Goal: Transaction & Acquisition: Download file/media

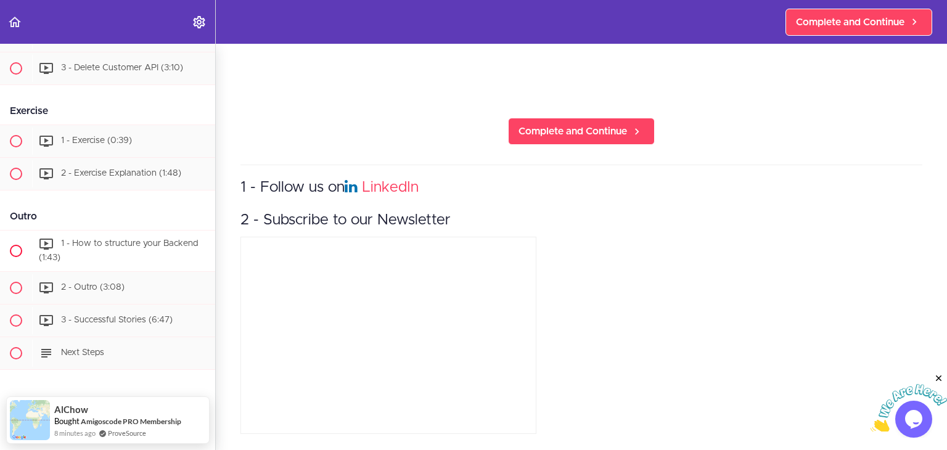
scroll to position [1256, 0]
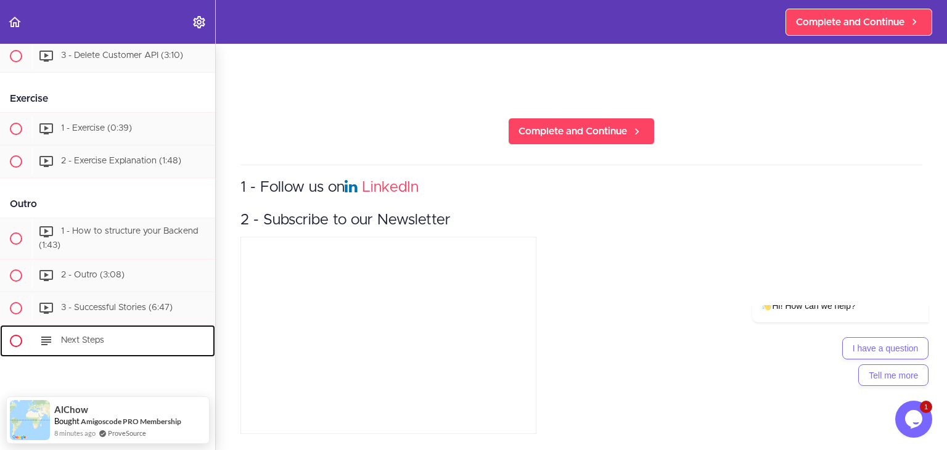
click at [49, 339] on icon at bounding box center [46, 341] width 15 height 15
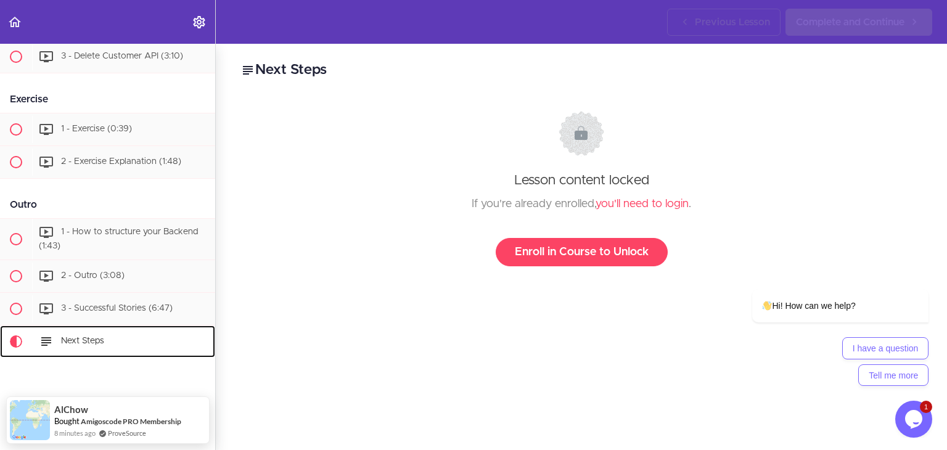
scroll to position [1256, 0]
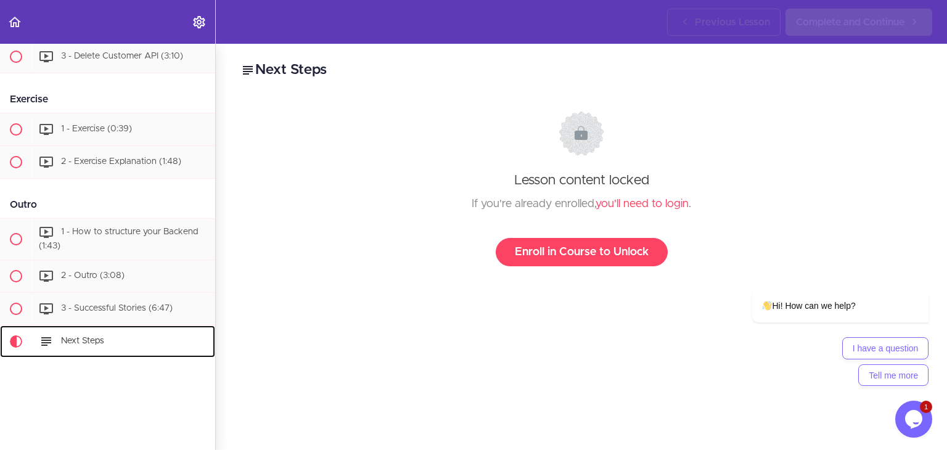
click at [59, 334] on div "Next Steps" at bounding box center [123, 341] width 183 height 27
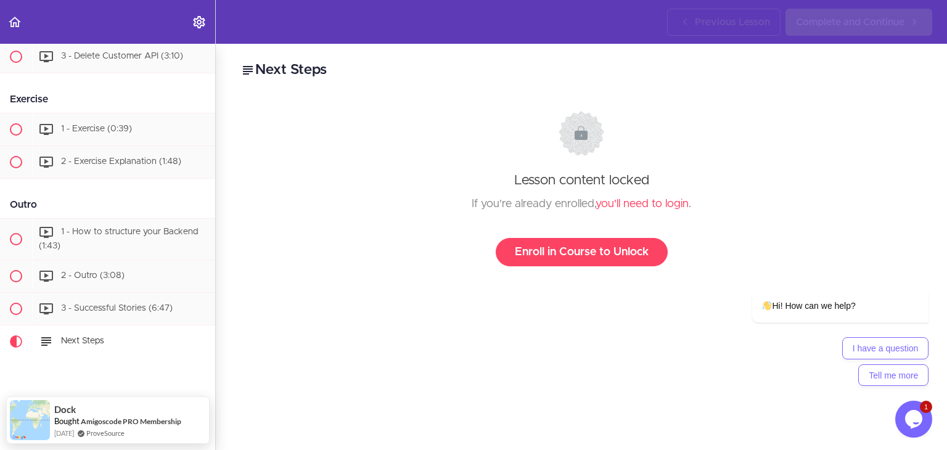
click at [582, 237] on div "Lesson content locked If you're already enrolled, you'll need to login . Enroll…" at bounding box center [581, 188] width 659 height 155
click at [545, 262] on link "Enroll in Course to Unlock" at bounding box center [582, 252] width 172 height 28
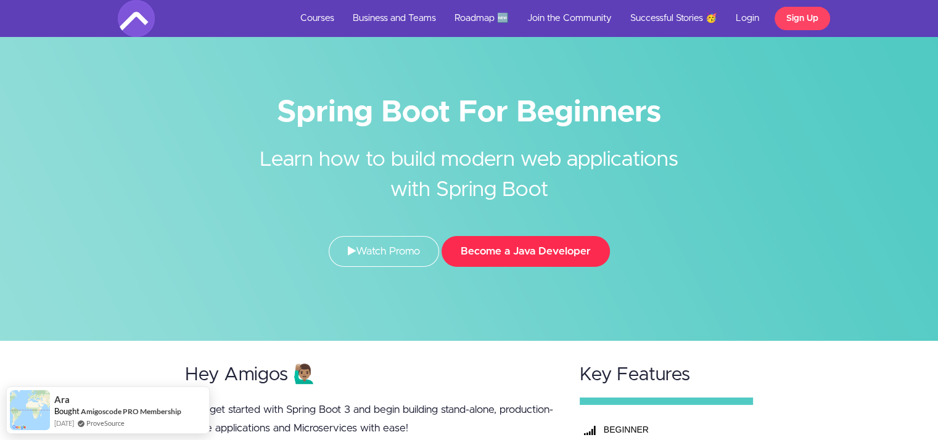
click at [530, 241] on button "Become a Java Developer" at bounding box center [526, 251] width 168 height 31
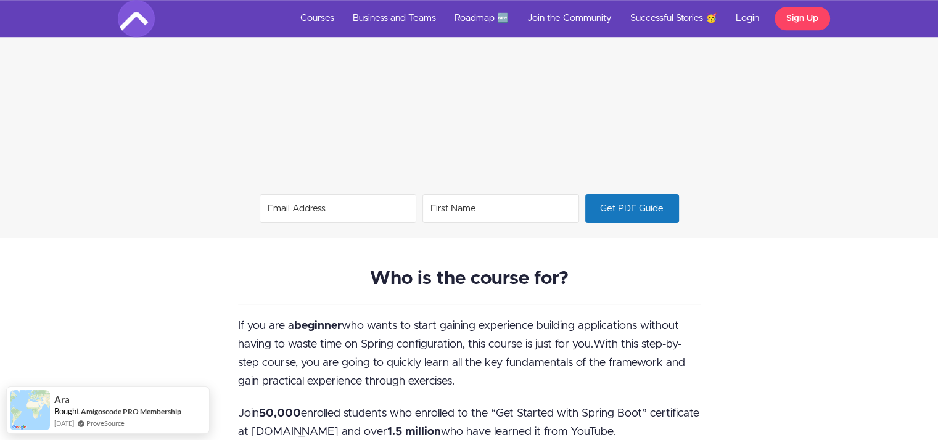
scroll to position [995, 0]
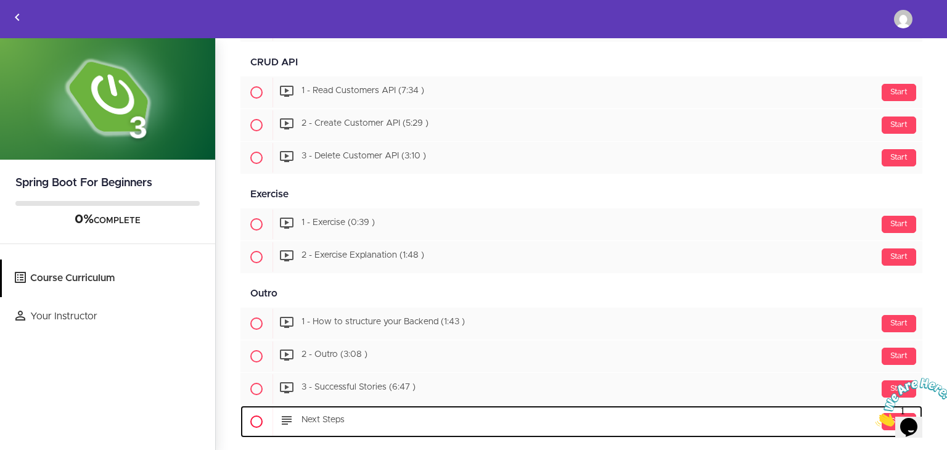
click at [313, 416] on span "Next Steps" at bounding box center [323, 420] width 43 height 9
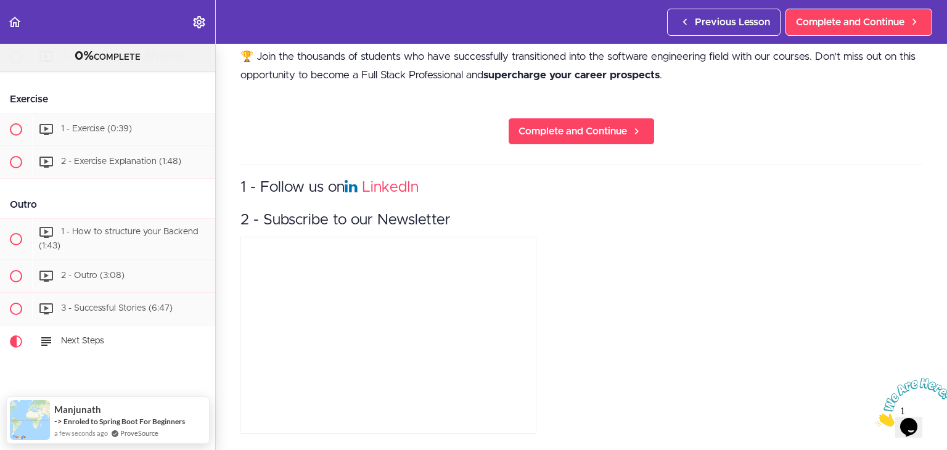
scroll to position [506, 0]
click at [562, 131] on link "Complete and Continue" at bounding box center [581, 131] width 147 height 27
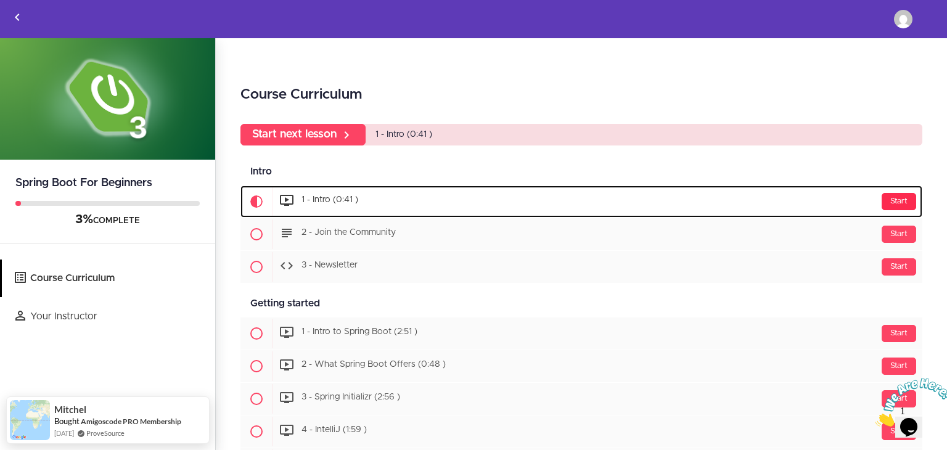
click at [886, 193] on div "Start" at bounding box center [899, 201] width 35 height 17
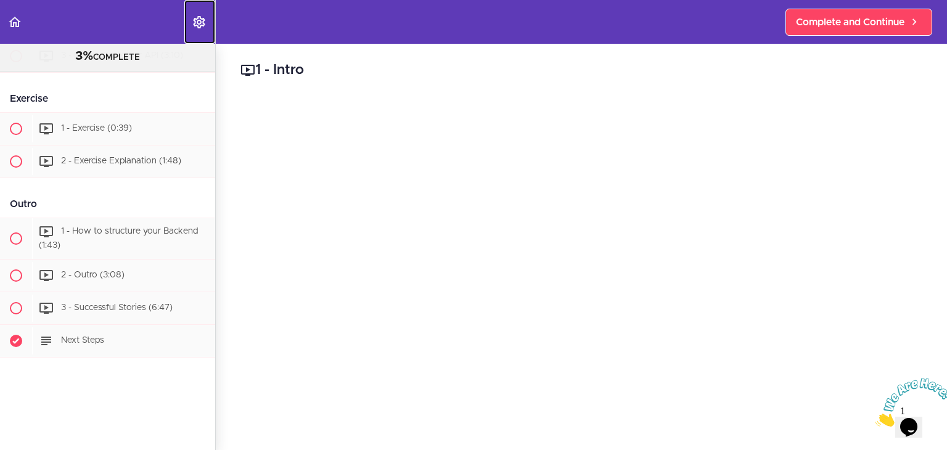
click at [204, 23] on use "Settings Menu" at bounding box center [199, 22] width 12 height 12
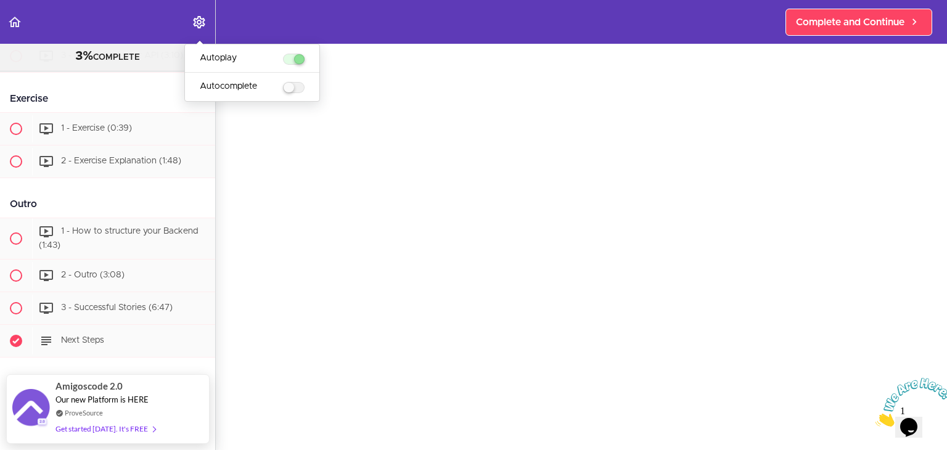
click at [291, 87] on label "menuitem" at bounding box center [294, 87] width 22 height 11
click at [291, 87] on input "Autocomplete" at bounding box center [287, 88] width 8 height 8
checkbox input "true"
click at [363, 75] on h2 "1 - Intro" at bounding box center [582, 70] width 682 height 21
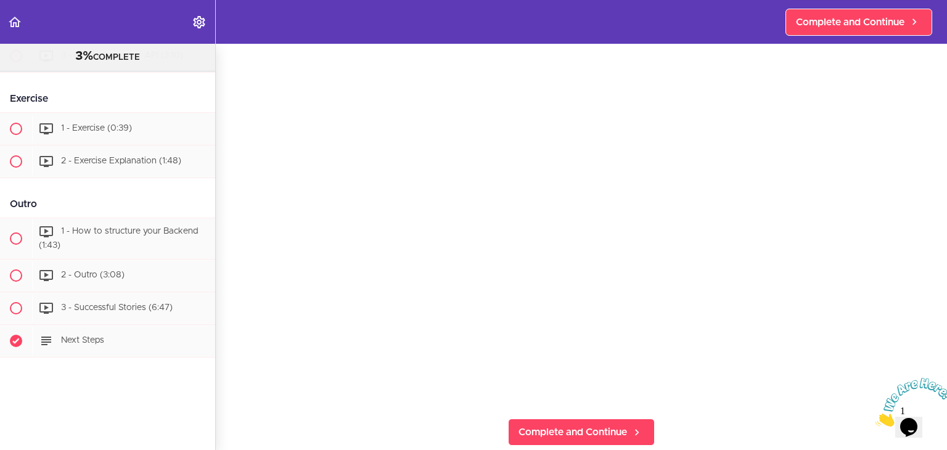
click at [708, 422] on section "Spring Boot For Beginners 3% COMPLETE Intro 1 - Intro (0:41) 2 - Join the Commu…" at bounding box center [473, 247] width 947 height 406
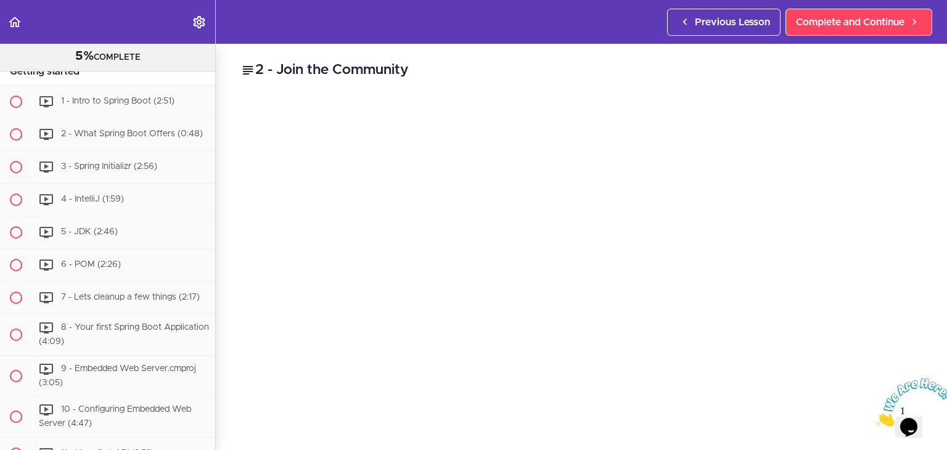
scroll to position [99, 0]
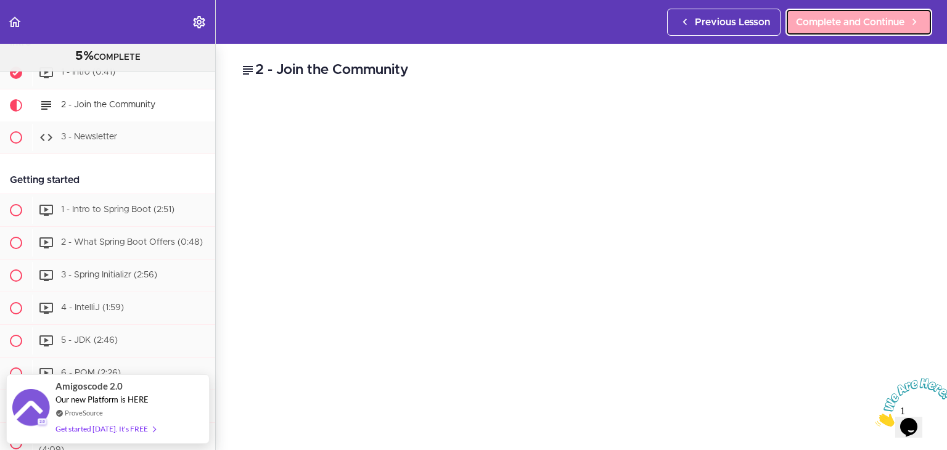
click at [823, 23] on span "Complete and Continue" at bounding box center [850, 22] width 109 height 15
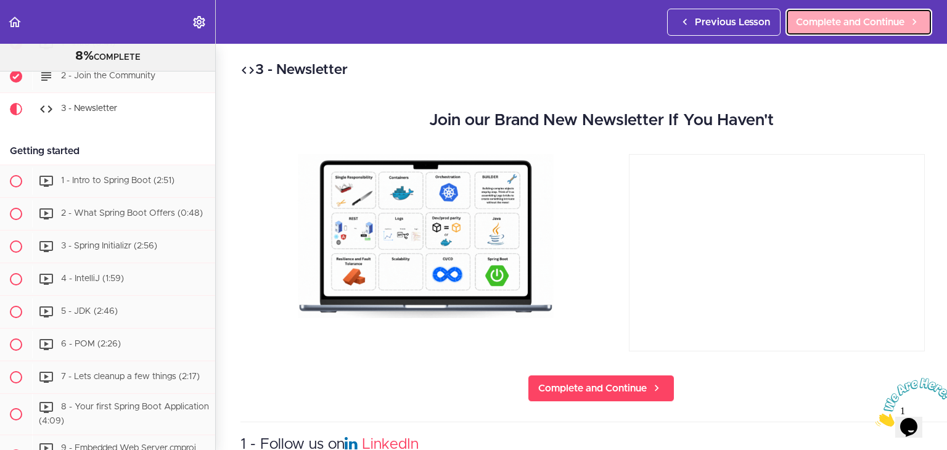
scroll to position [131, 0]
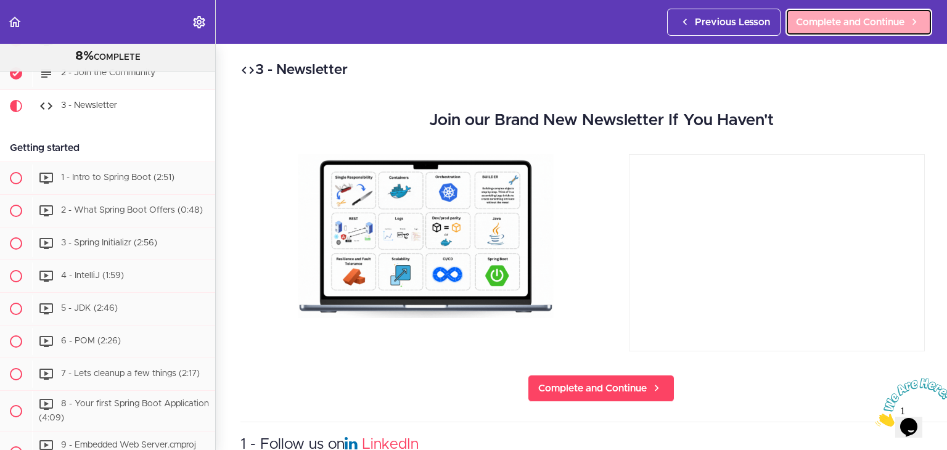
click at [823, 23] on span "Complete and Continue" at bounding box center [850, 22] width 109 height 15
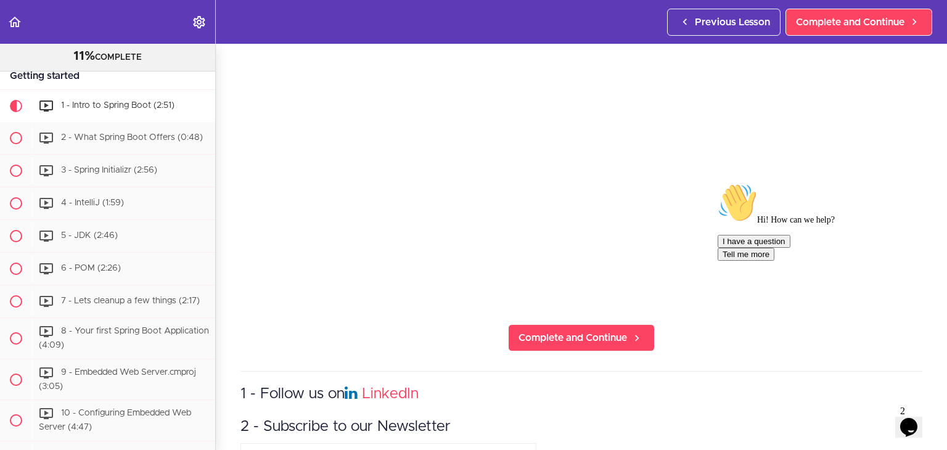
scroll to position [178, 0]
click at [718, 183] on icon "Chat attention grabber" at bounding box center [718, 183] width 0 height 0
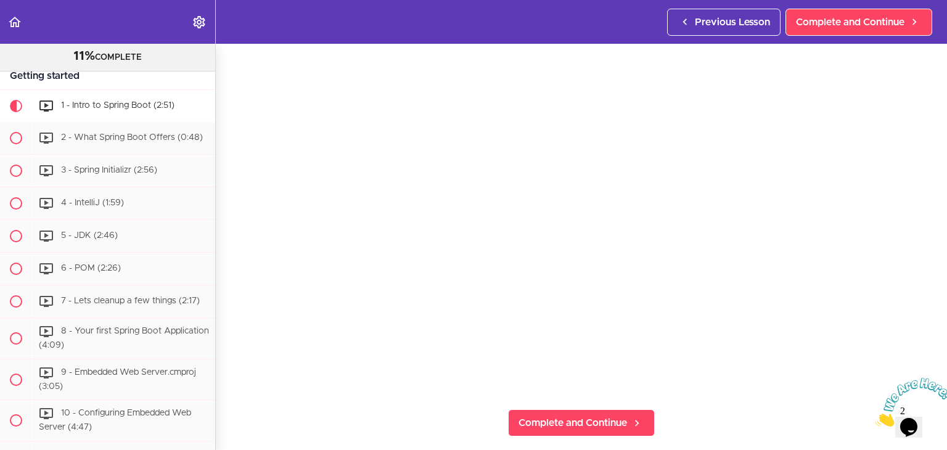
scroll to position [78, 0]
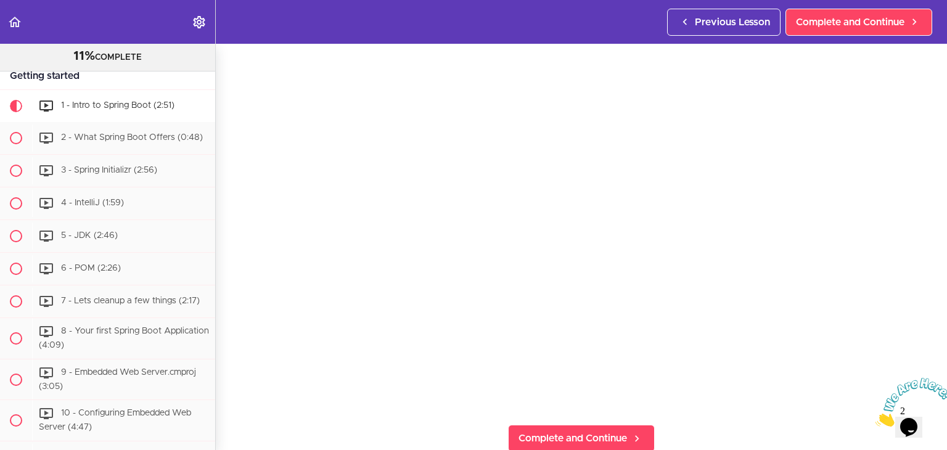
click at [714, 406] on section "Spring Boot For Beginners 11% COMPLETE Intro 1 - Intro (0:41) 2 - Join the Comm…" at bounding box center [473, 247] width 947 height 406
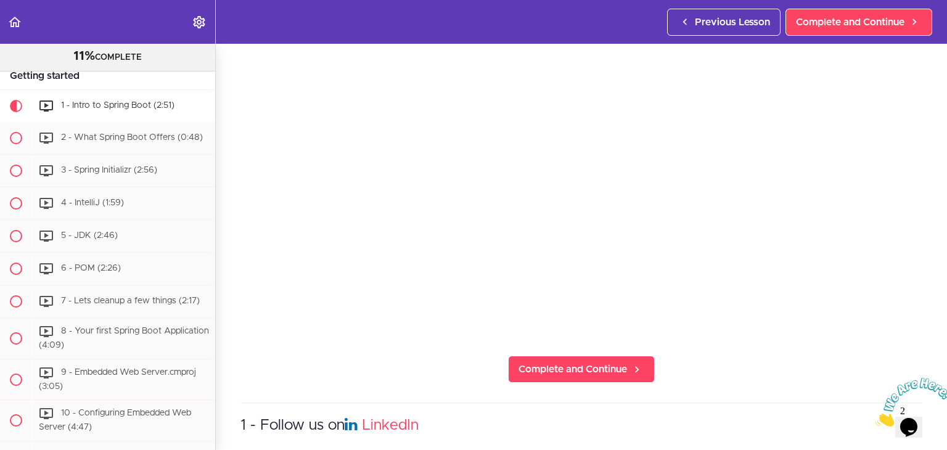
scroll to position [48, 0]
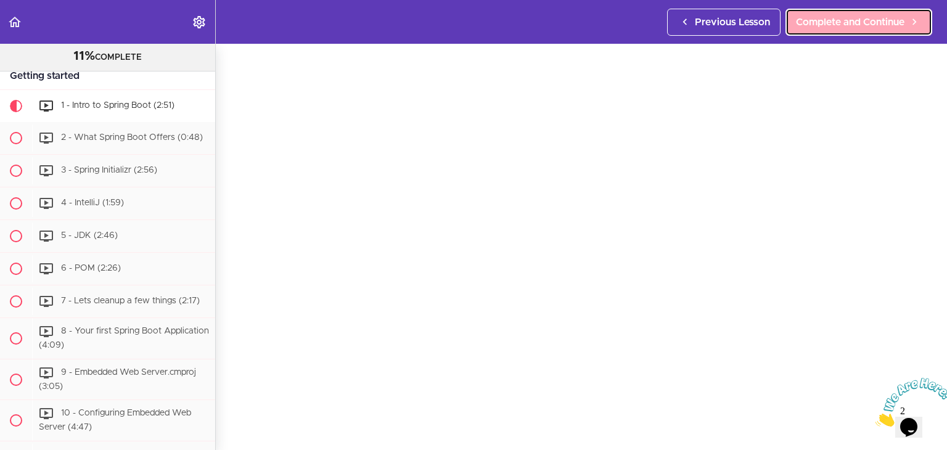
click at [805, 15] on span "Complete and Continue" at bounding box center [850, 22] width 109 height 15
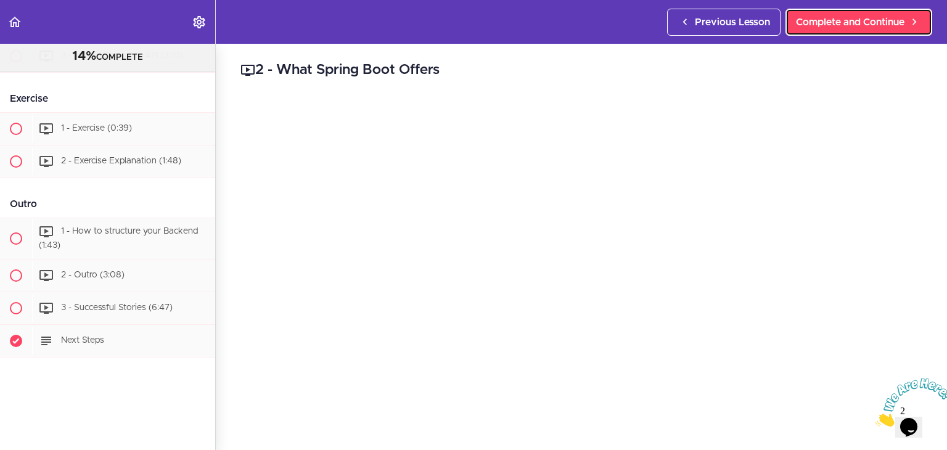
scroll to position [1299, 0]
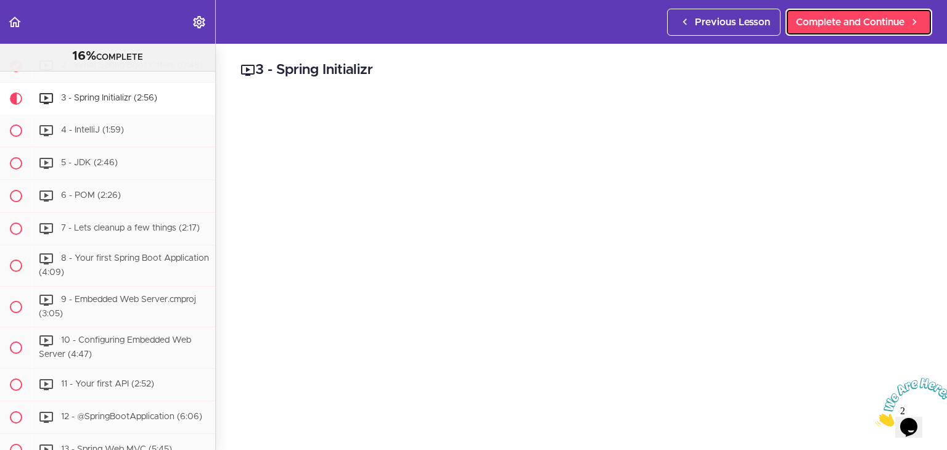
scroll to position [75, 0]
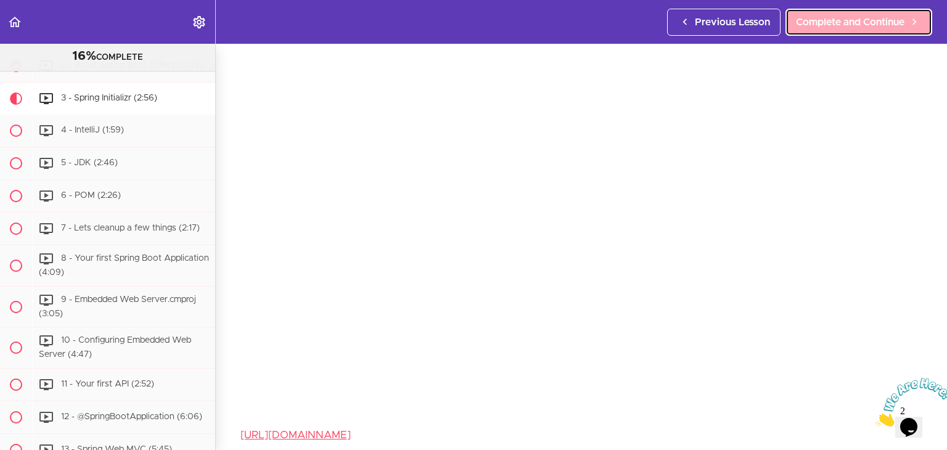
click at [836, 17] on span "Complete and Continue" at bounding box center [850, 22] width 109 height 15
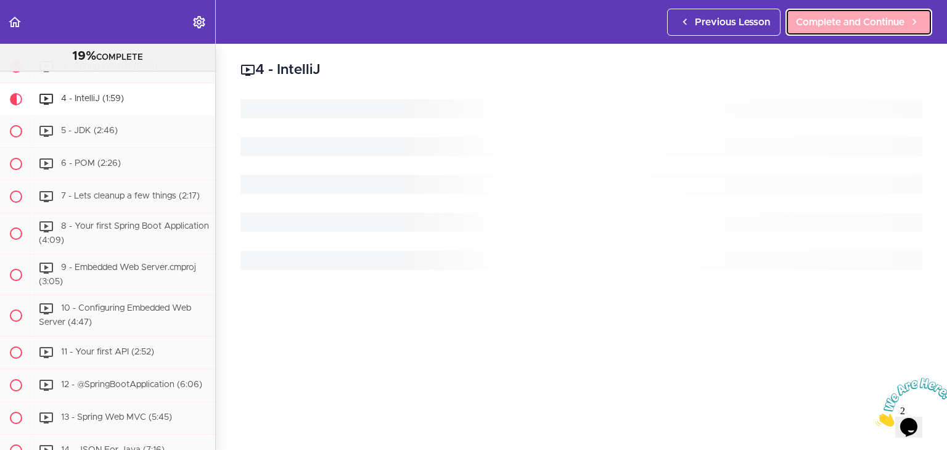
scroll to position [310, 0]
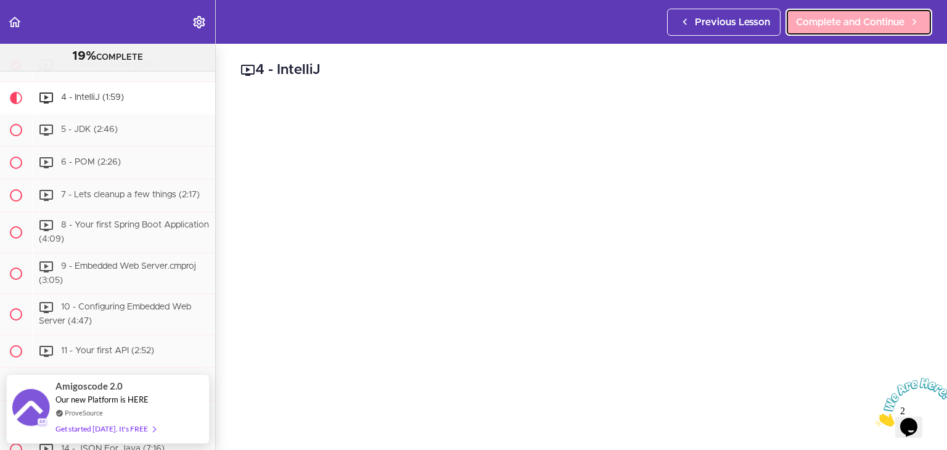
click at [836, 17] on span "Complete and Continue" at bounding box center [850, 22] width 109 height 15
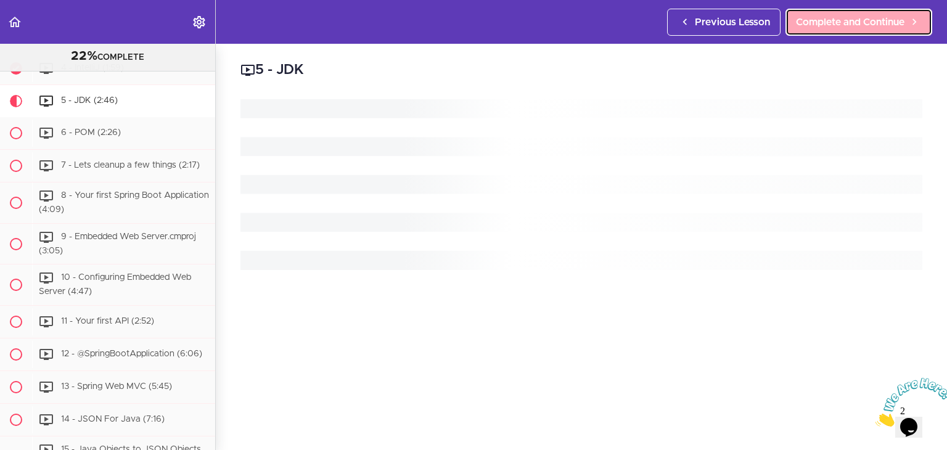
scroll to position [342, 0]
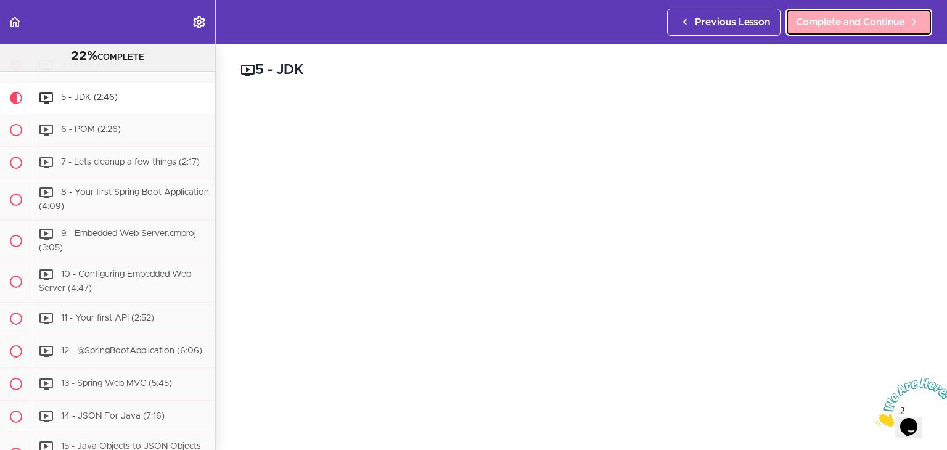
click at [836, 17] on span "Complete and Continue" at bounding box center [850, 22] width 109 height 15
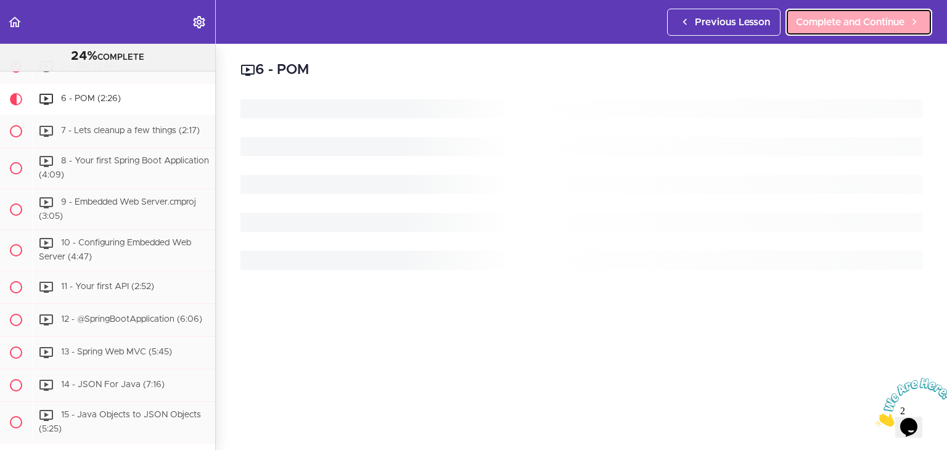
scroll to position [374, 0]
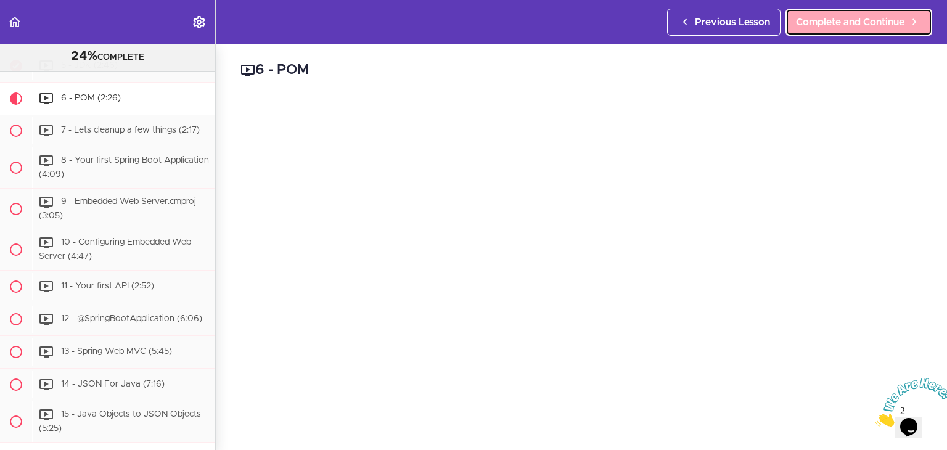
click at [836, 17] on span "Complete and Continue" at bounding box center [850, 22] width 109 height 15
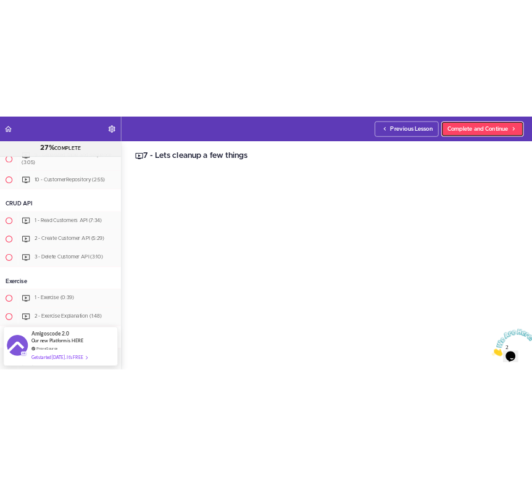
scroll to position [1073, 0]
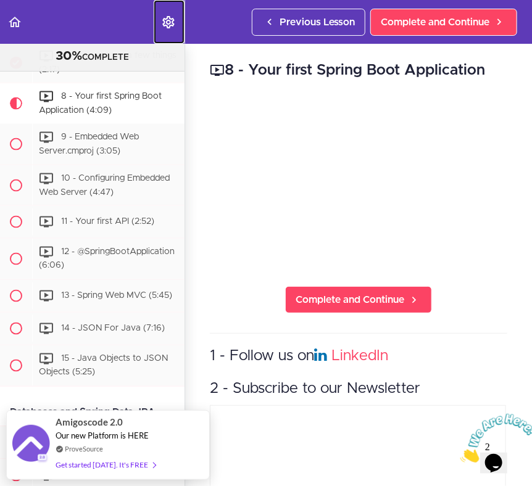
click at [167, 8] on link "Settings Menu" at bounding box center [169, 22] width 31 height 44
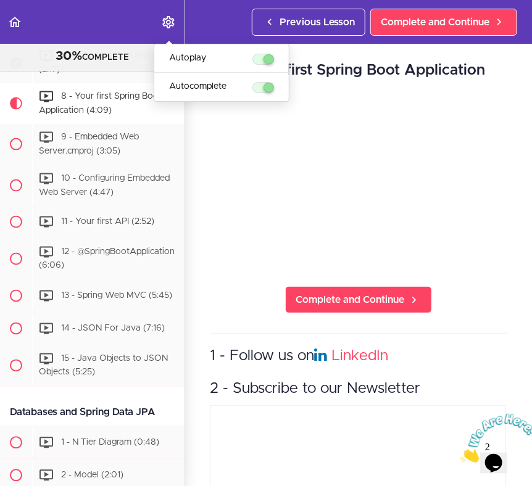
click at [469, 346] on h3 "1 - Follow us on LinkedIn" at bounding box center [358, 356] width 297 height 20
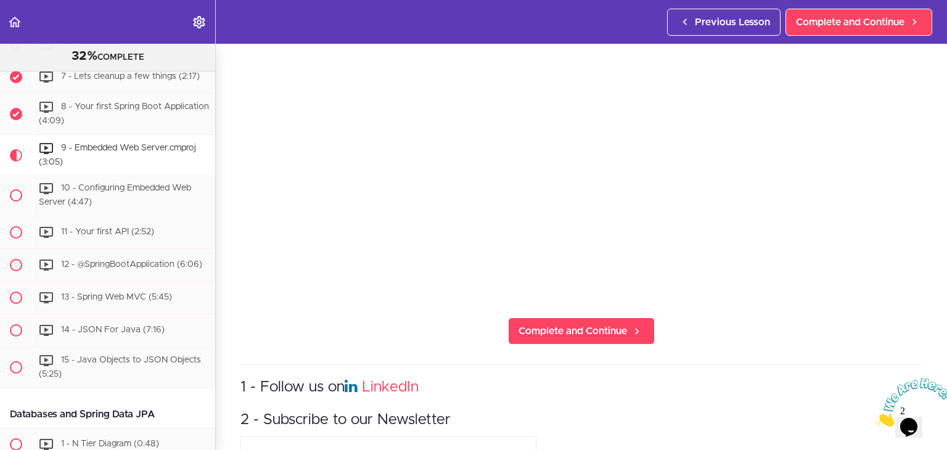
scroll to position [195, 0]
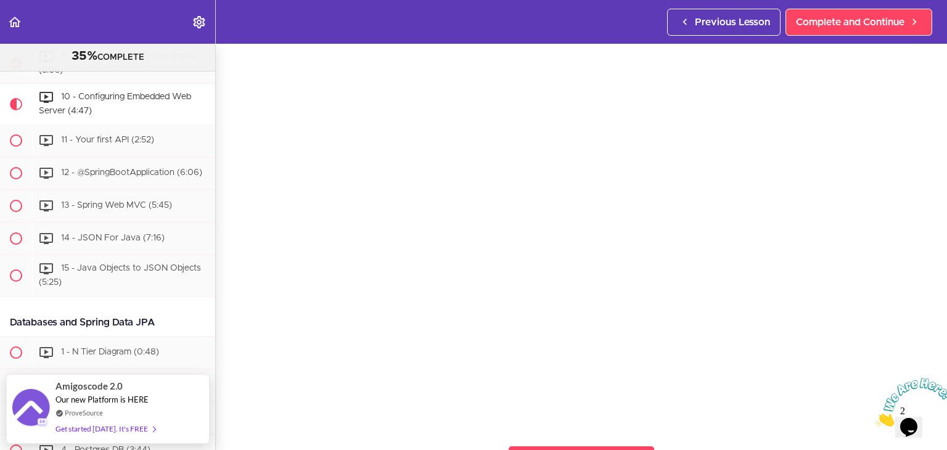
scroll to position [58, 0]
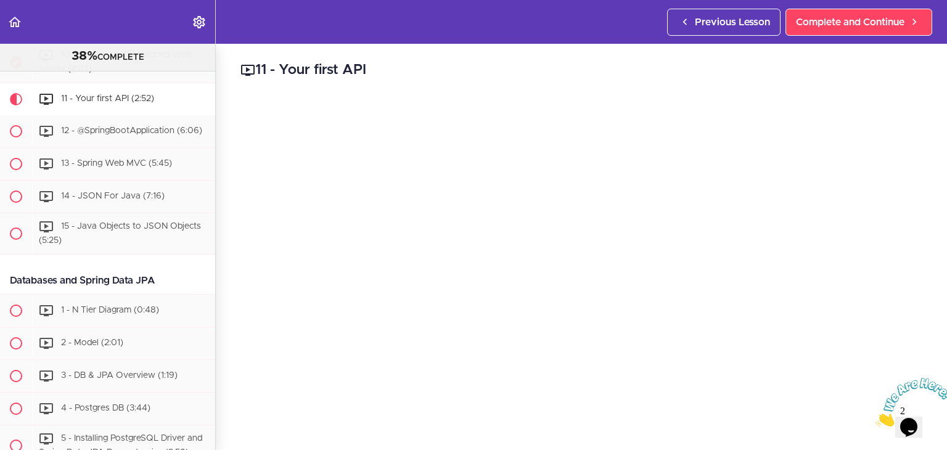
scroll to position [76, 0]
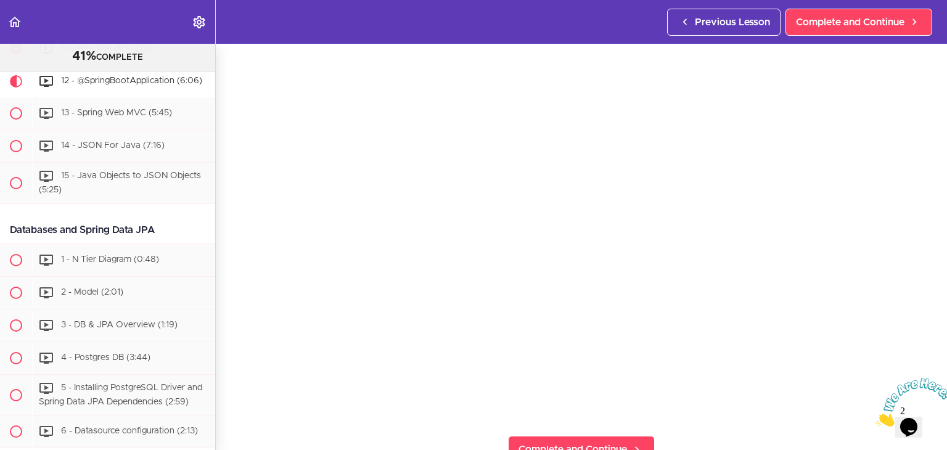
scroll to position [618, 0]
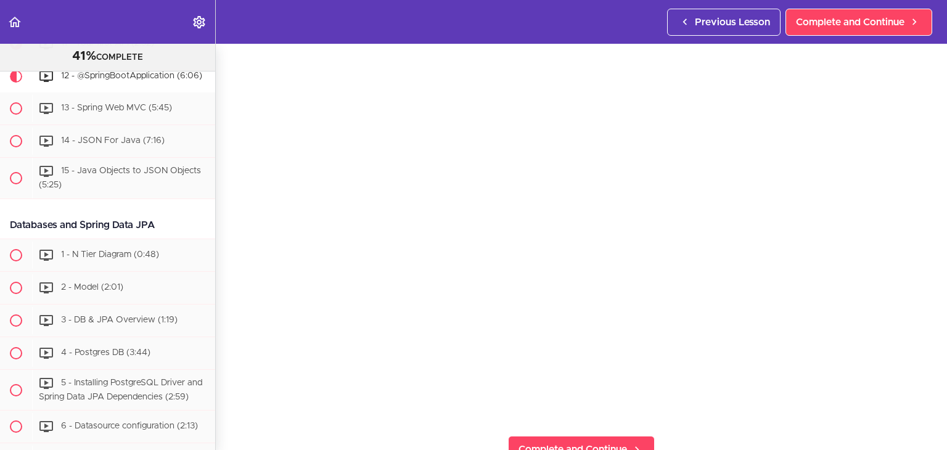
click at [688, 433] on section "Spring Boot For Beginners 41% COMPLETE Intro 1 - Intro (0:41) 2 - Join the Comm…" at bounding box center [473, 247] width 947 height 406
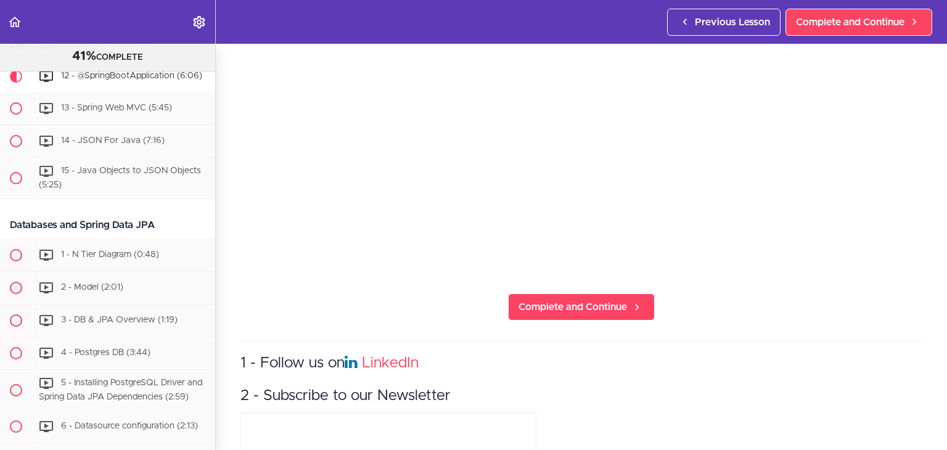
scroll to position [210, 0]
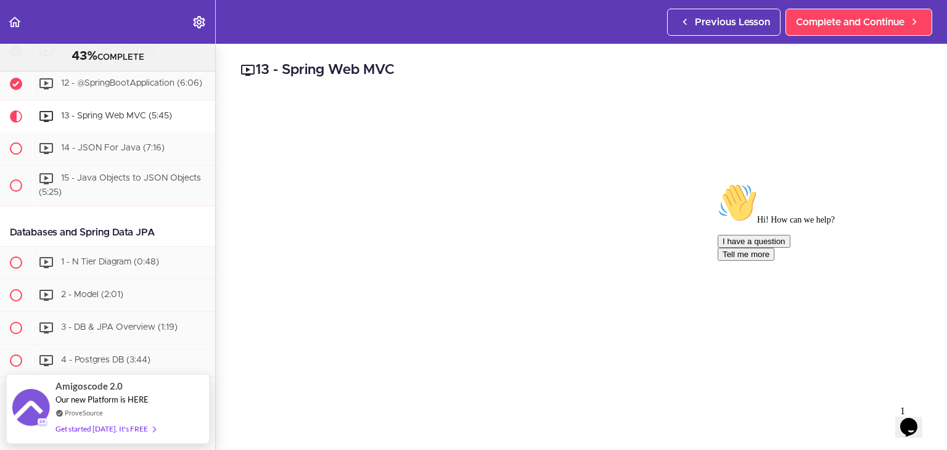
scroll to position [636, 0]
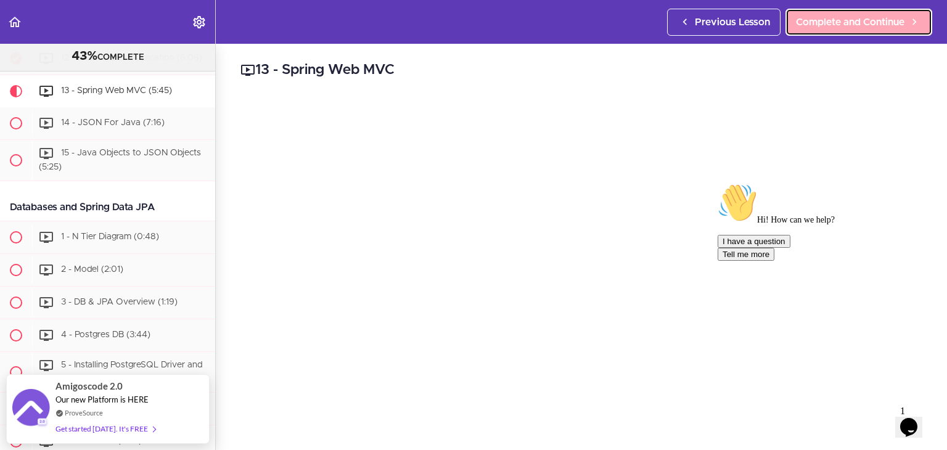
click at [816, 20] on span "Complete and Continue" at bounding box center [850, 22] width 109 height 15
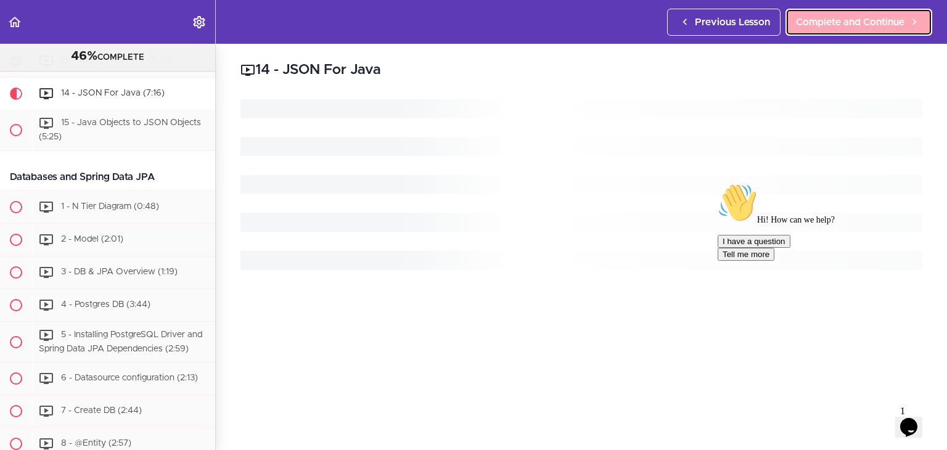
scroll to position [668, 0]
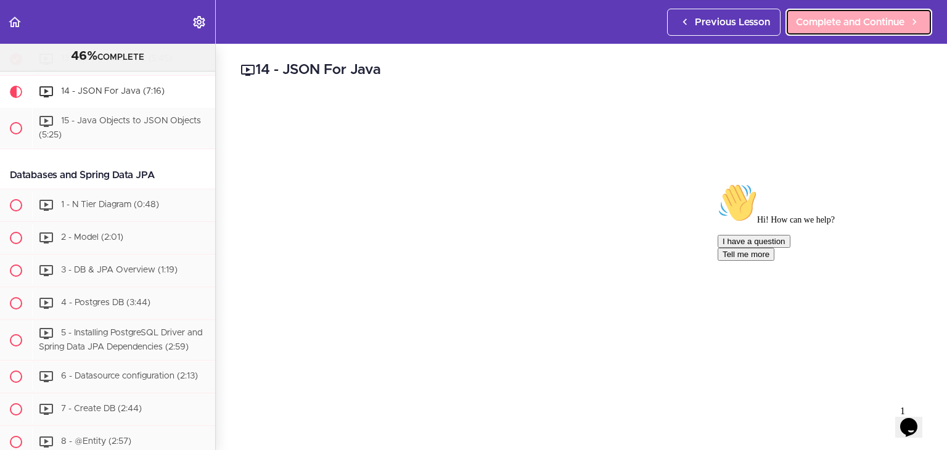
click at [816, 20] on span "Complete and Continue" at bounding box center [850, 22] width 109 height 15
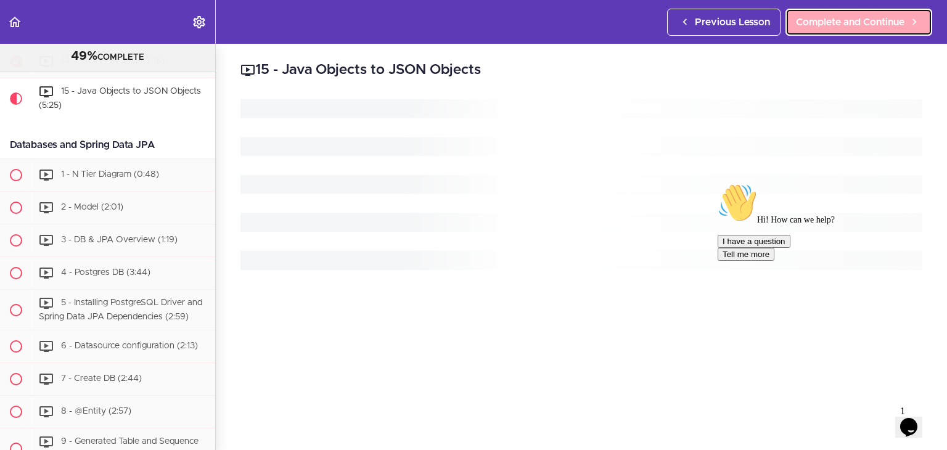
scroll to position [701, 0]
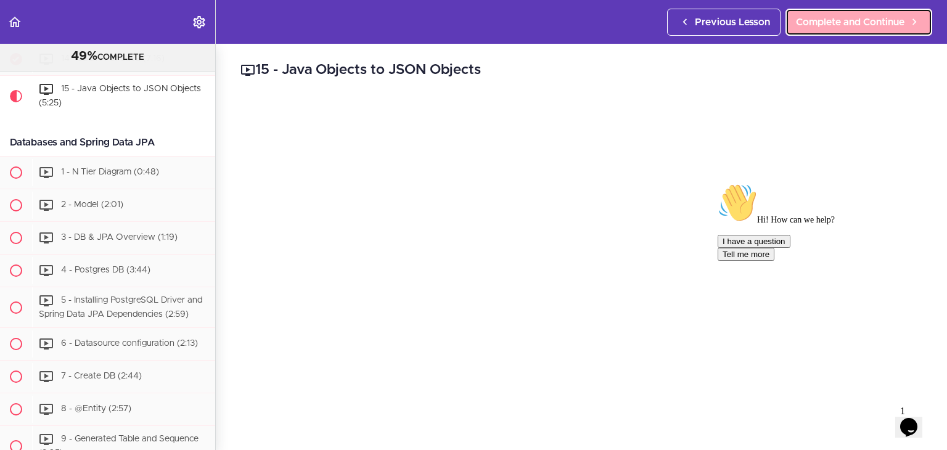
click at [816, 20] on span "Complete and Continue" at bounding box center [850, 22] width 109 height 15
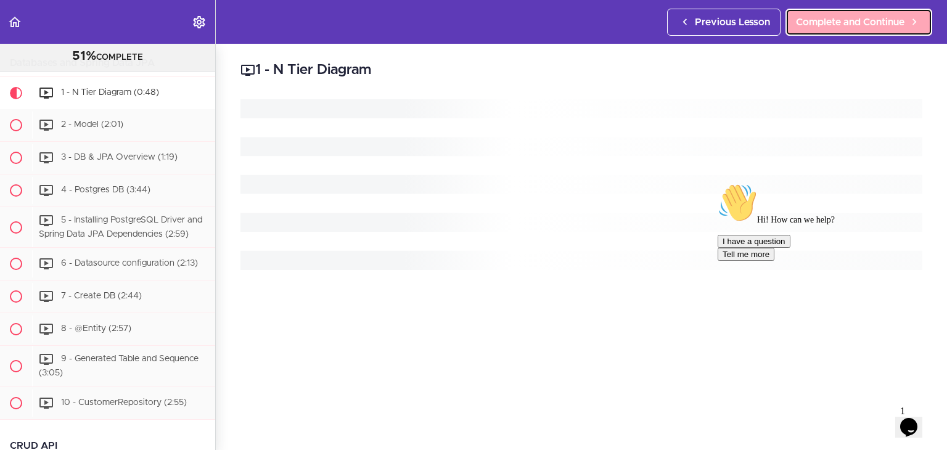
scroll to position [781, 0]
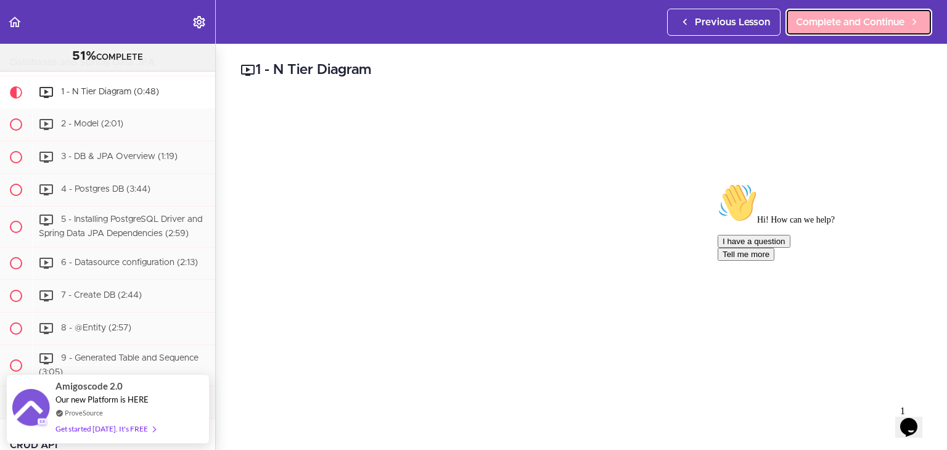
click at [816, 20] on span "Complete and Continue" at bounding box center [850, 22] width 109 height 15
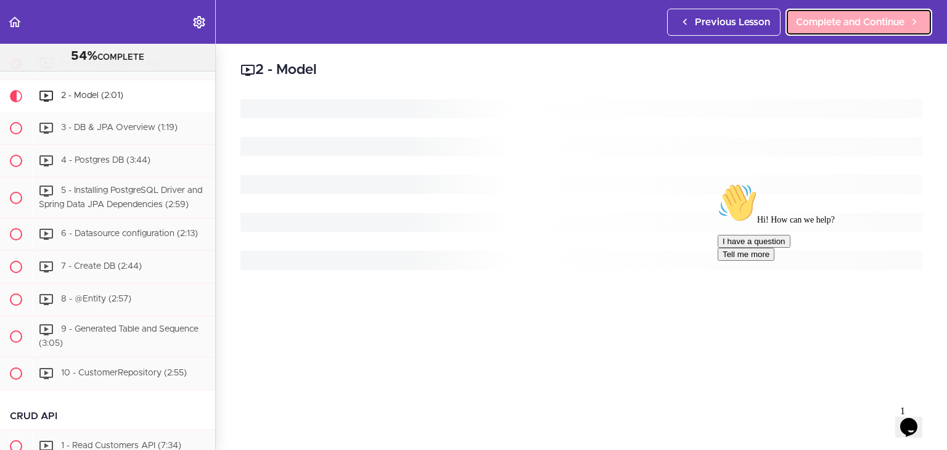
scroll to position [814, 0]
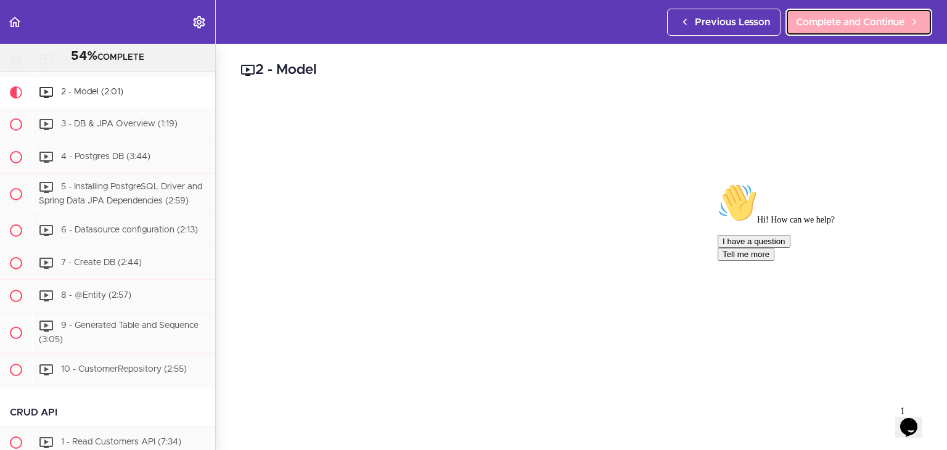
click at [816, 20] on span "Complete and Continue" at bounding box center [850, 22] width 109 height 15
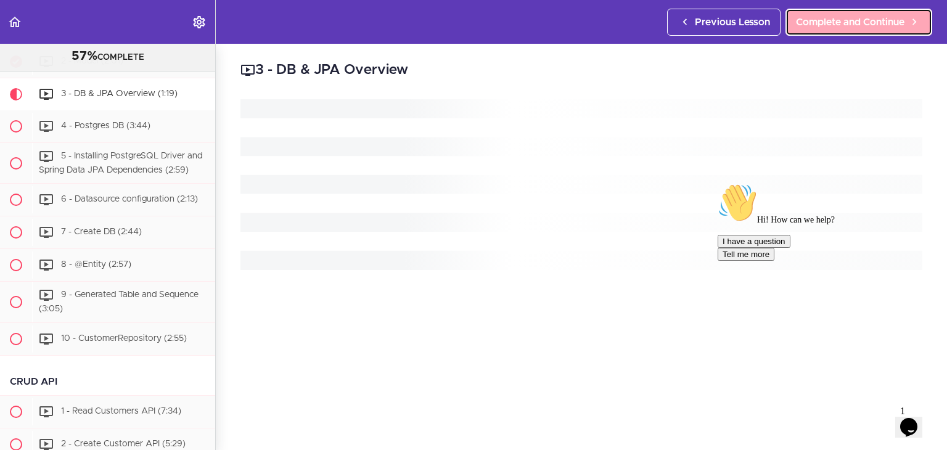
scroll to position [846, 0]
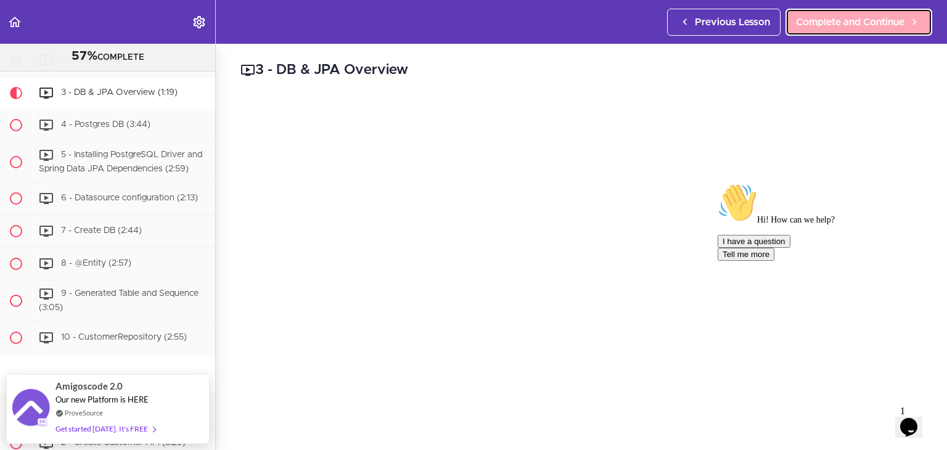
click at [816, 20] on span "Complete and Continue" at bounding box center [850, 22] width 109 height 15
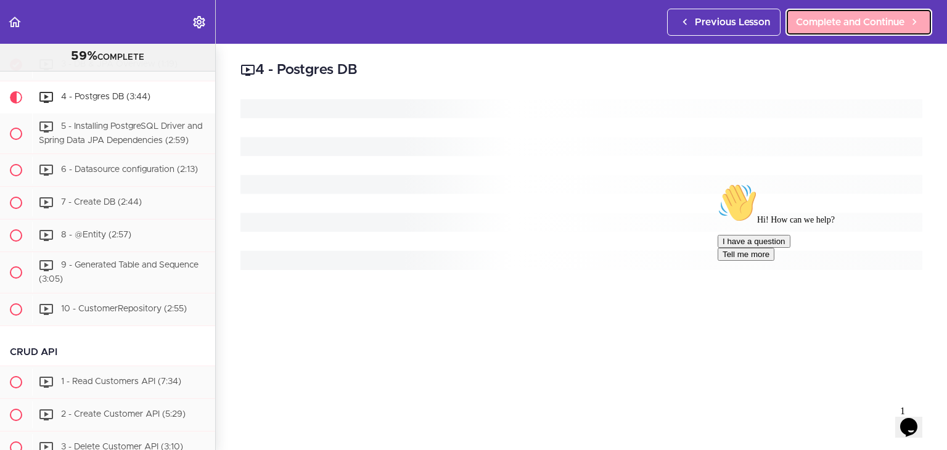
scroll to position [879, 0]
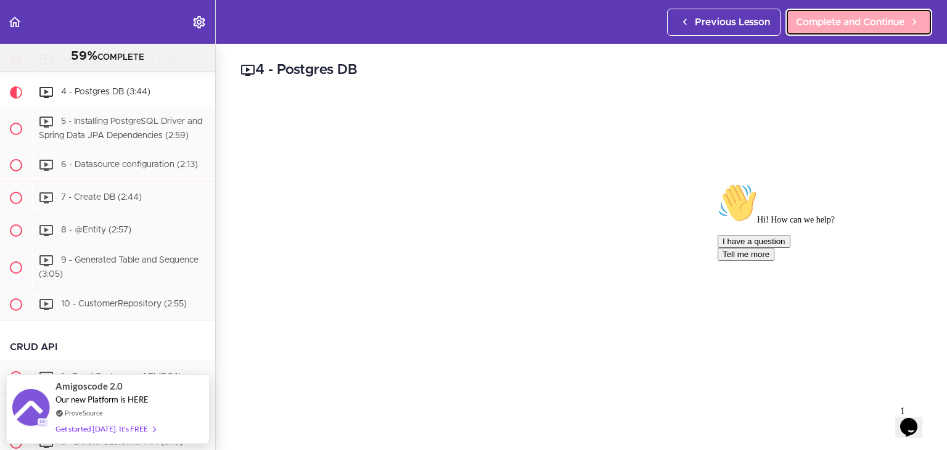
click at [816, 20] on span "Complete and Continue" at bounding box center [850, 22] width 109 height 15
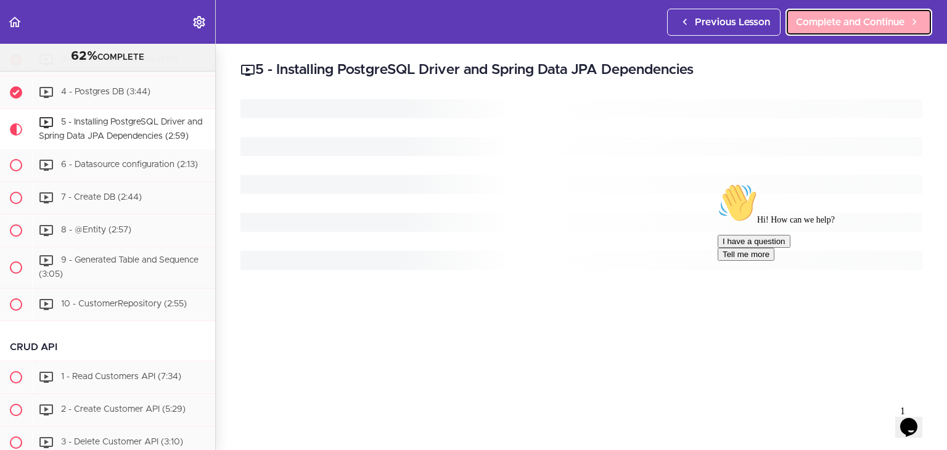
scroll to position [912, 0]
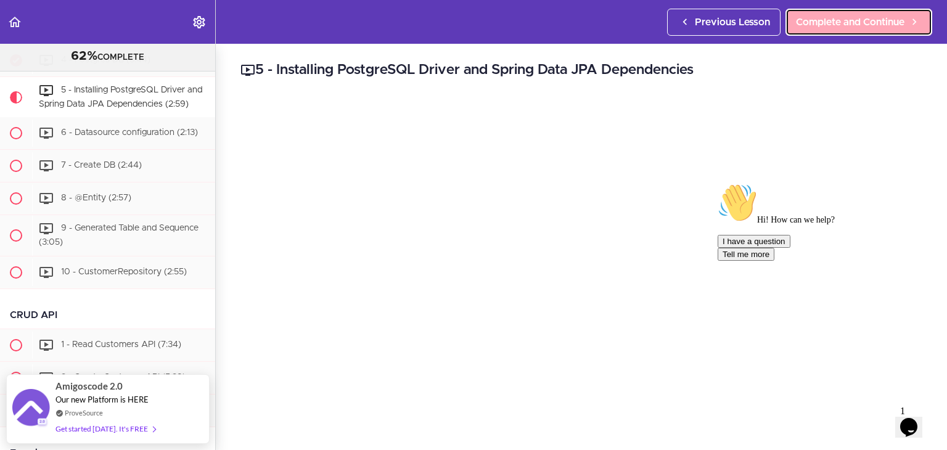
click at [816, 20] on span "Complete and Continue" at bounding box center [850, 22] width 109 height 15
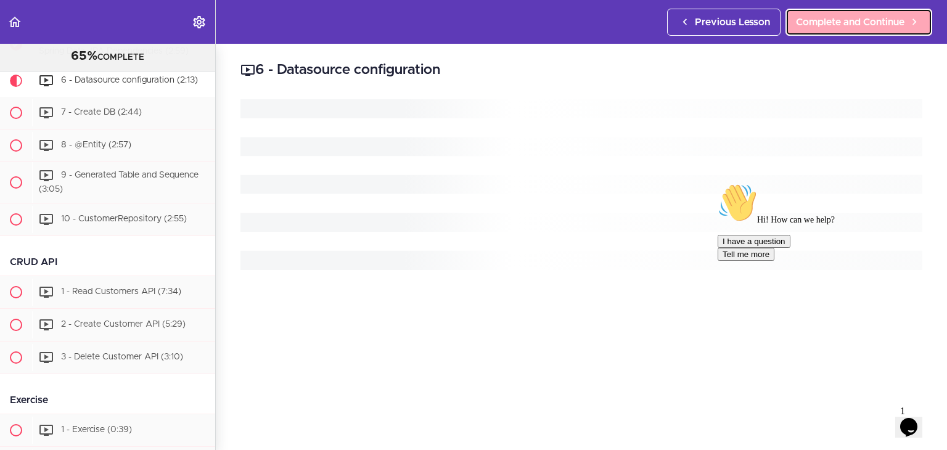
scroll to position [966, 0]
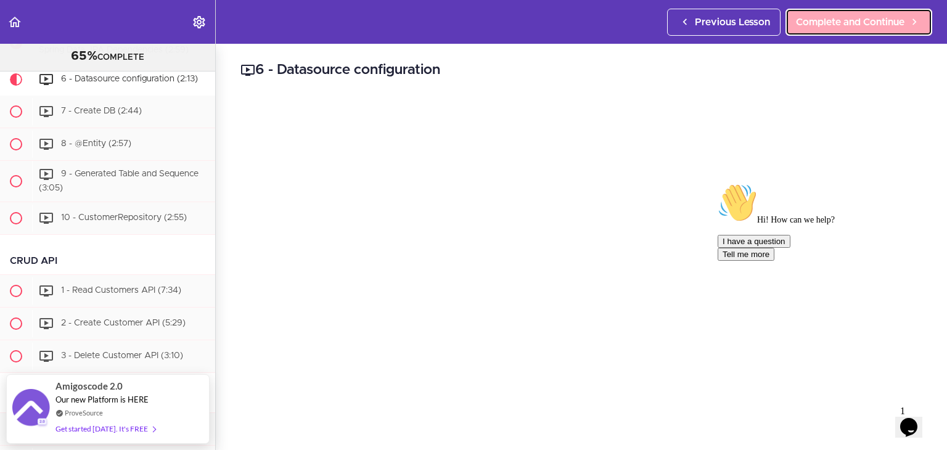
click at [816, 20] on span "Complete and Continue" at bounding box center [850, 22] width 109 height 15
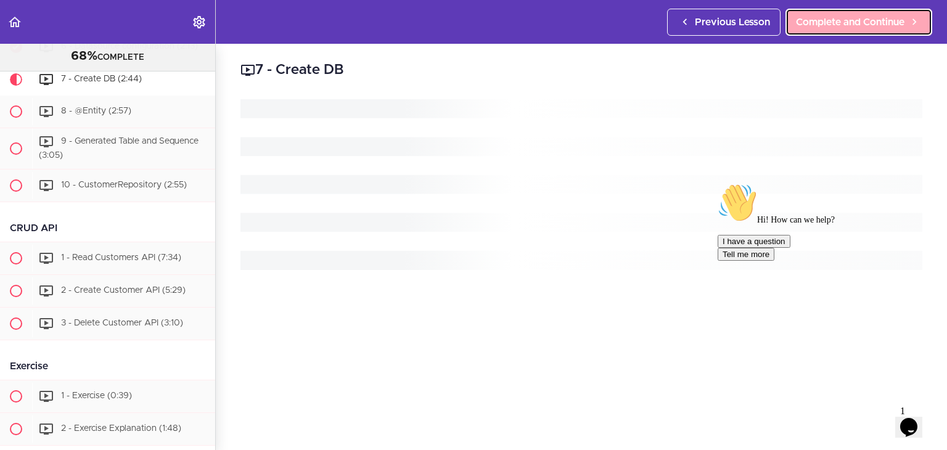
scroll to position [998, 0]
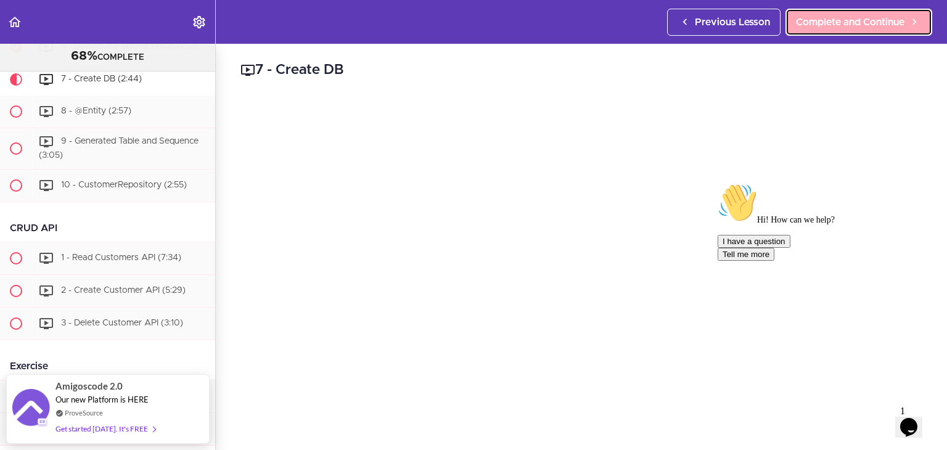
click at [816, 20] on span "Complete and Continue" at bounding box center [850, 22] width 109 height 15
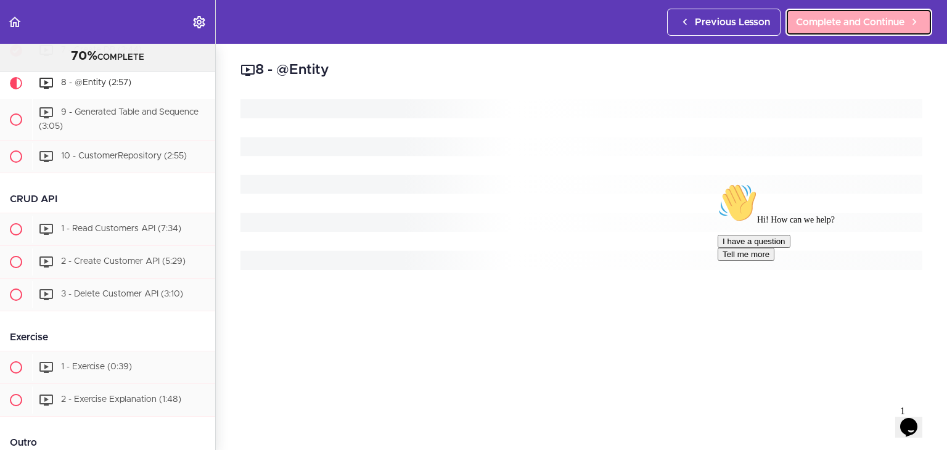
scroll to position [1031, 0]
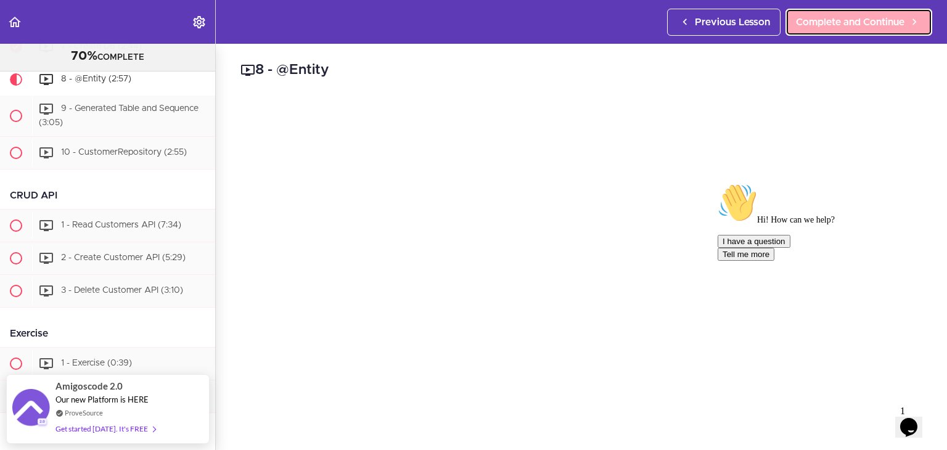
click at [853, 28] on span "Complete and Continue" at bounding box center [850, 22] width 109 height 15
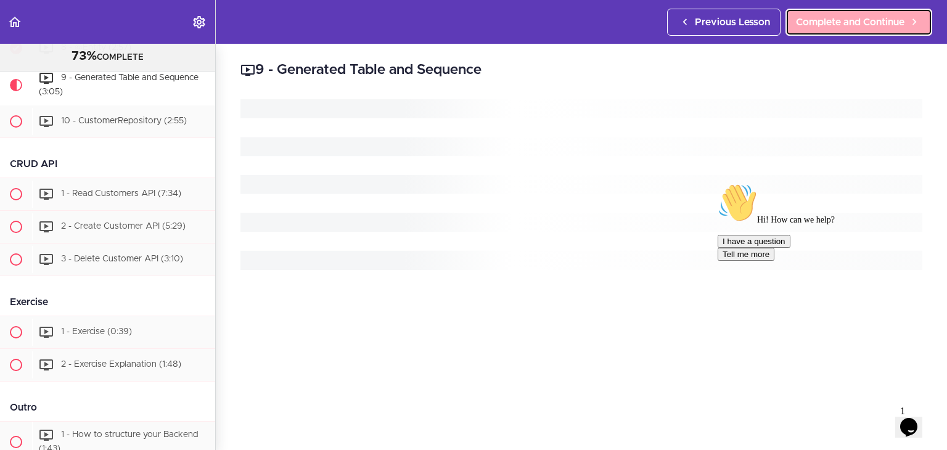
scroll to position [1063, 0]
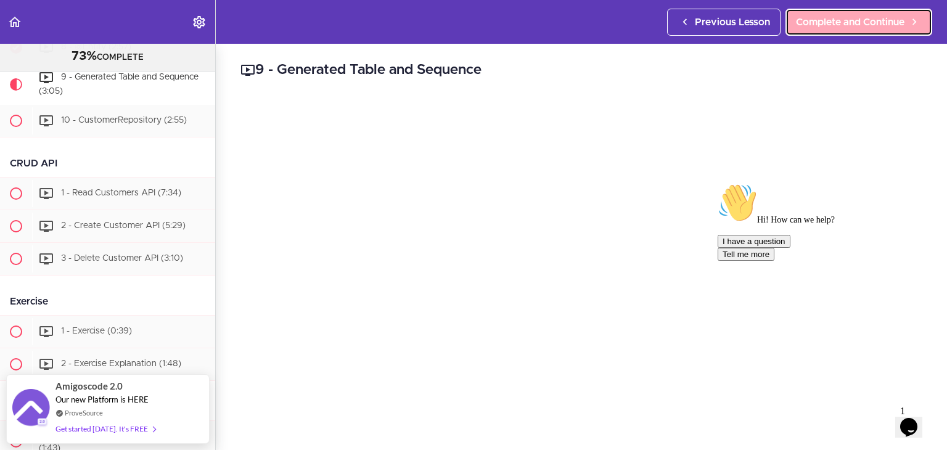
click at [853, 28] on span "Complete and Continue" at bounding box center [850, 22] width 109 height 15
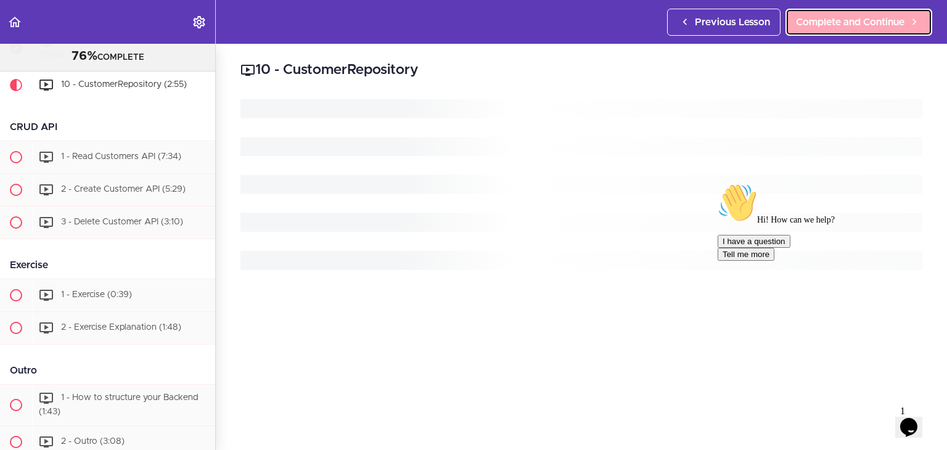
scroll to position [1105, 0]
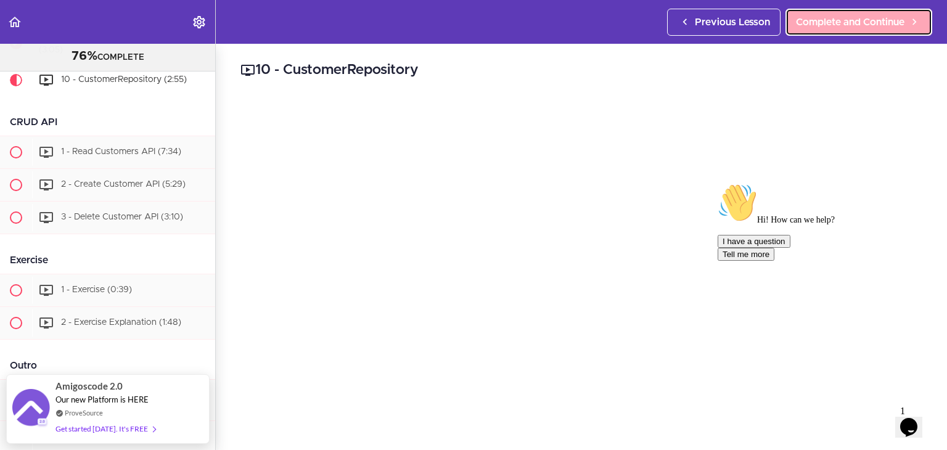
click at [853, 28] on span "Complete and Continue" at bounding box center [850, 22] width 109 height 15
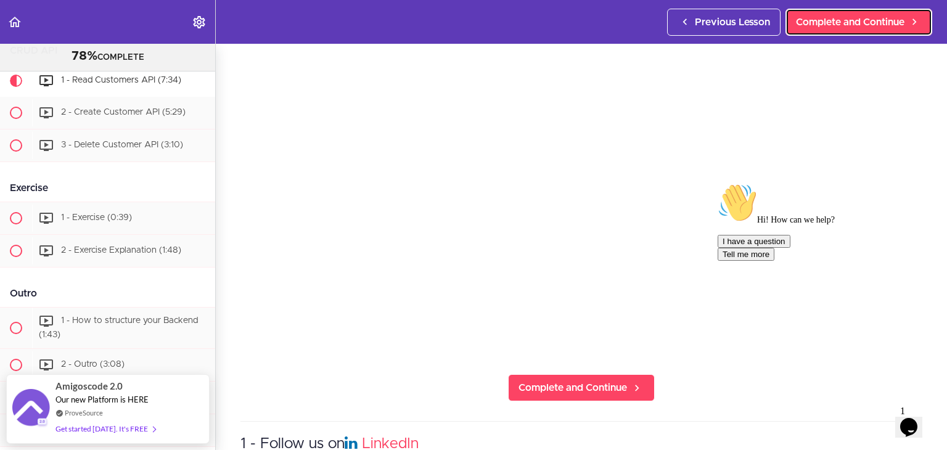
scroll to position [132, 0]
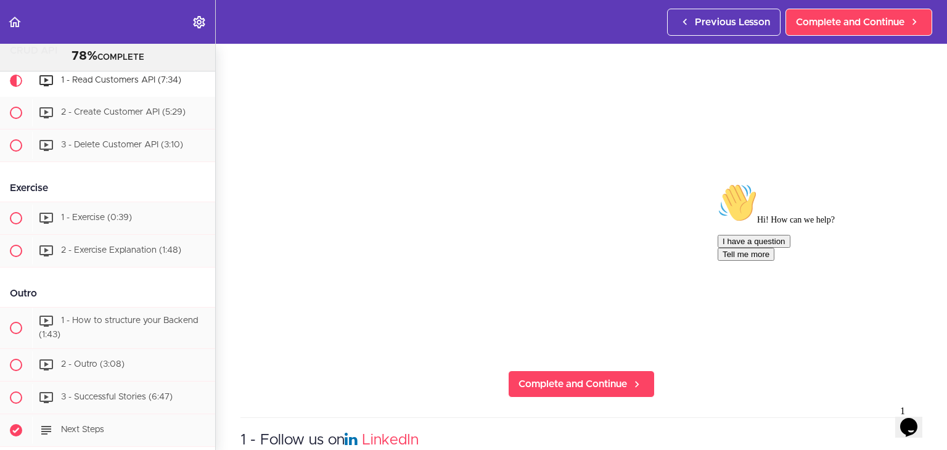
click at [836, 261] on div "Hi! How can we help? I have a question Tell me more" at bounding box center [829, 222] width 222 height 78
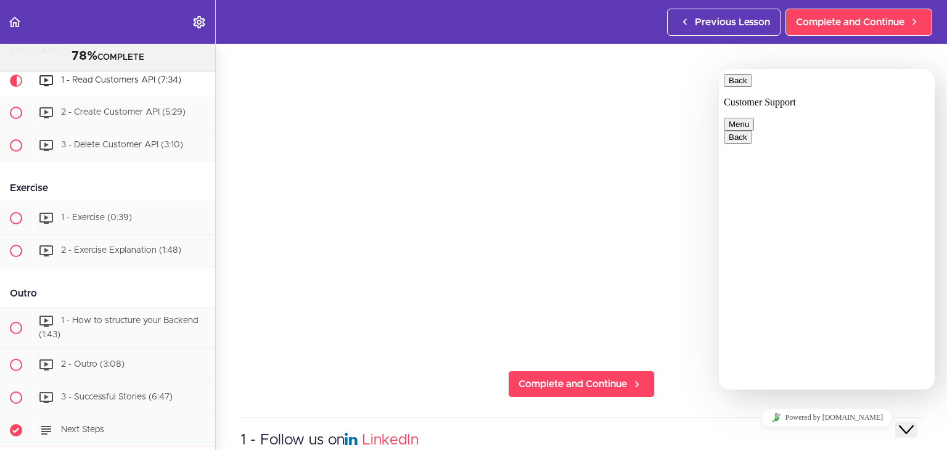
click at [733, 83] on button "Back" at bounding box center [738, 80] width 28 height 13
click at [914, 422] on icon "Close Chat This icon closes the chat window." at bounding box center [906, 429] width 15 height 15
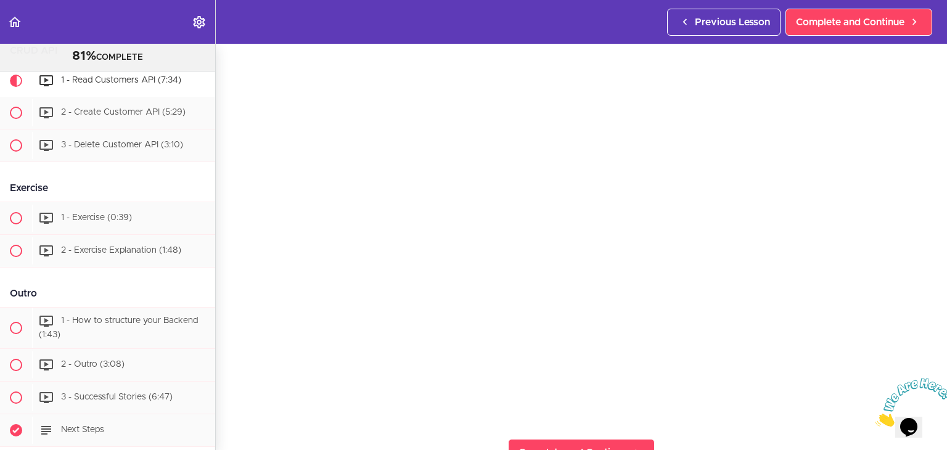
scroll to position [61, 0]
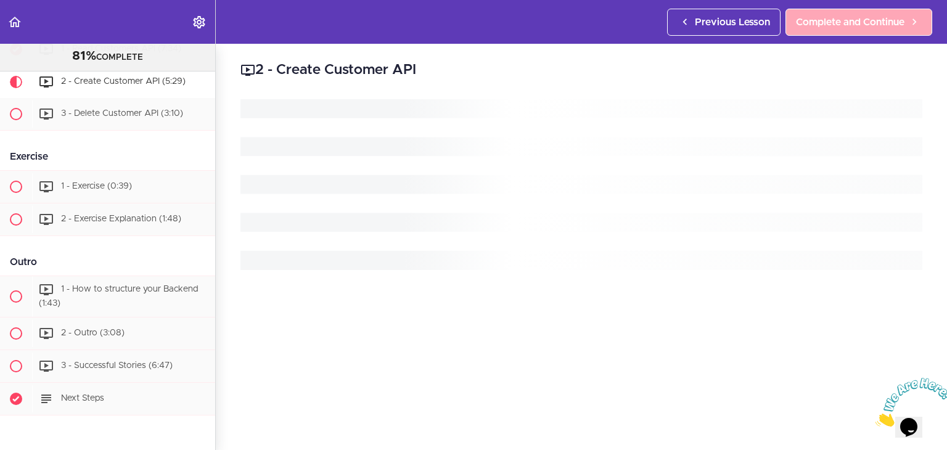
scroll to position [1209, 0]
click at [841, 9] on link "Complete and Continue" at bounding box center [859, 22] width 147 height 27
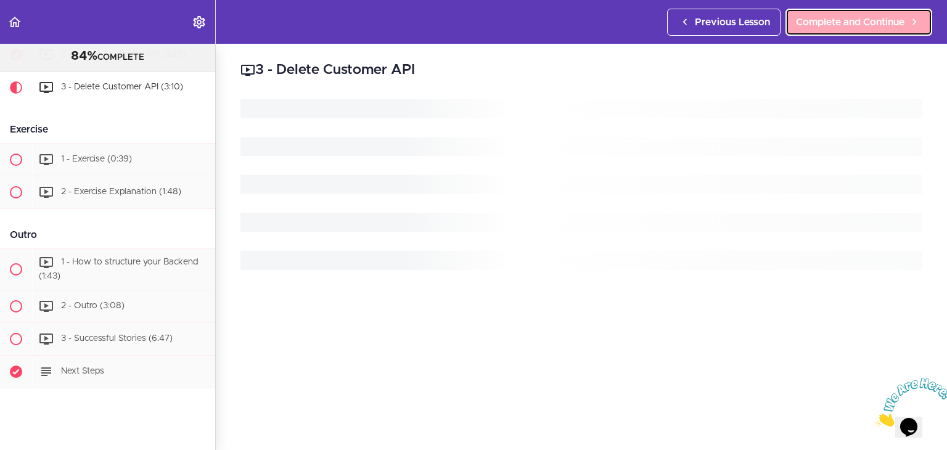
scroll to position [1242, 0]
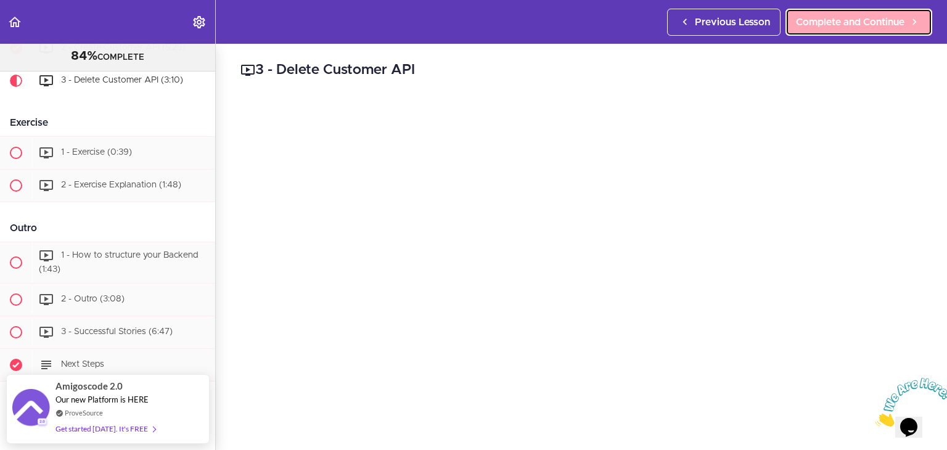
click at [841, 13] on link "Complete and Continue" at bounding box center [859, 22] width 147 height 27
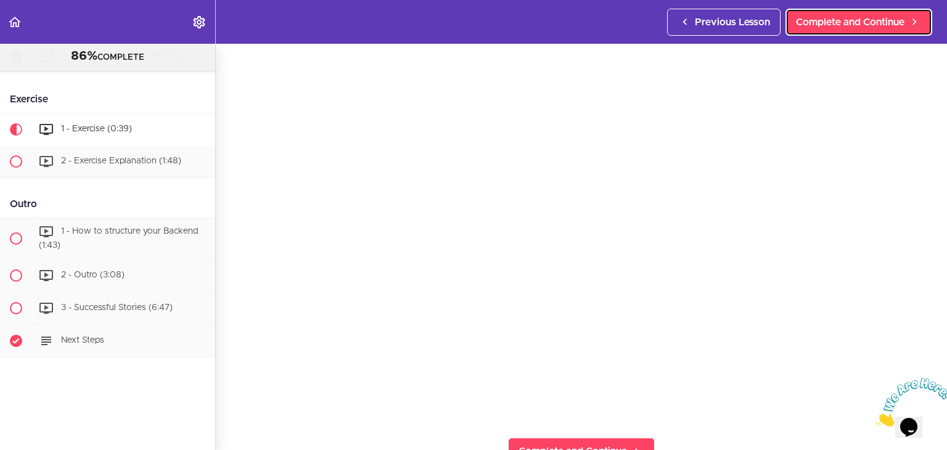
scroll to position [165, 0]
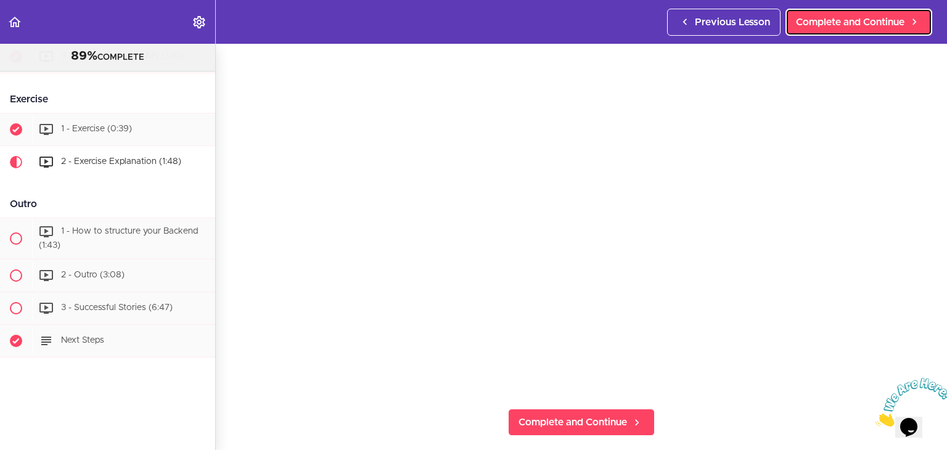
scroll to position [86, 0]
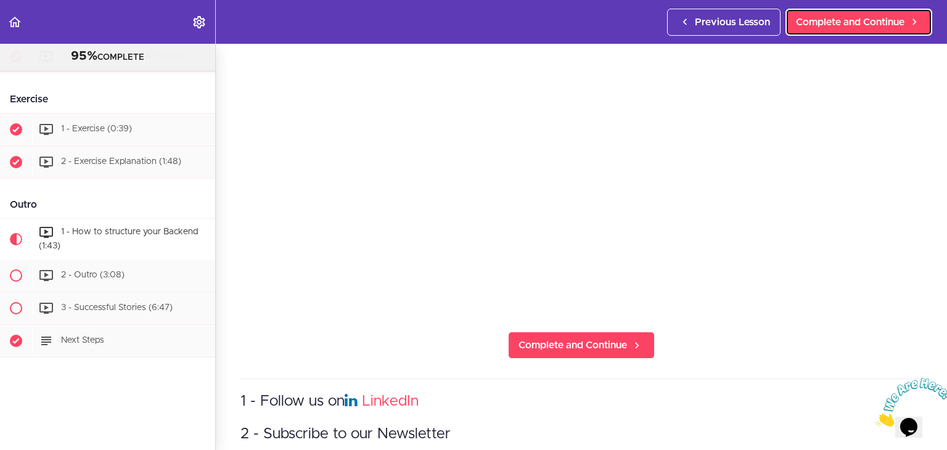
scroll to position [120, 0]
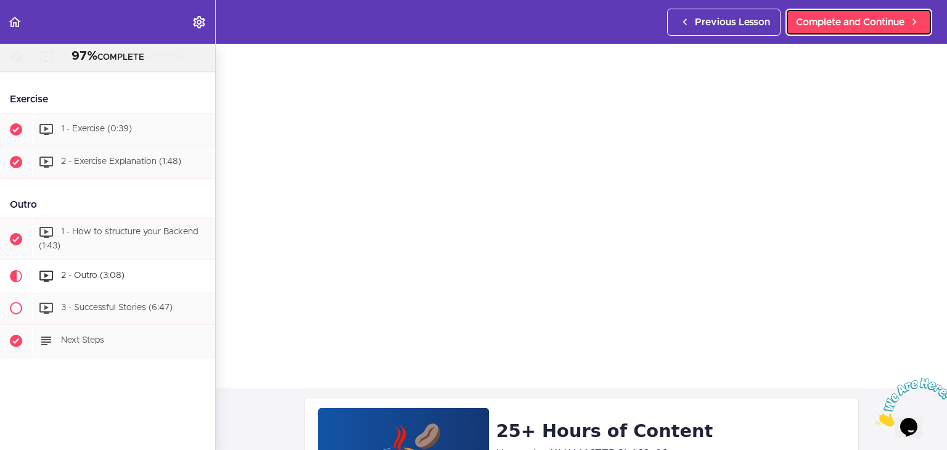
scroll to position [99, 0]
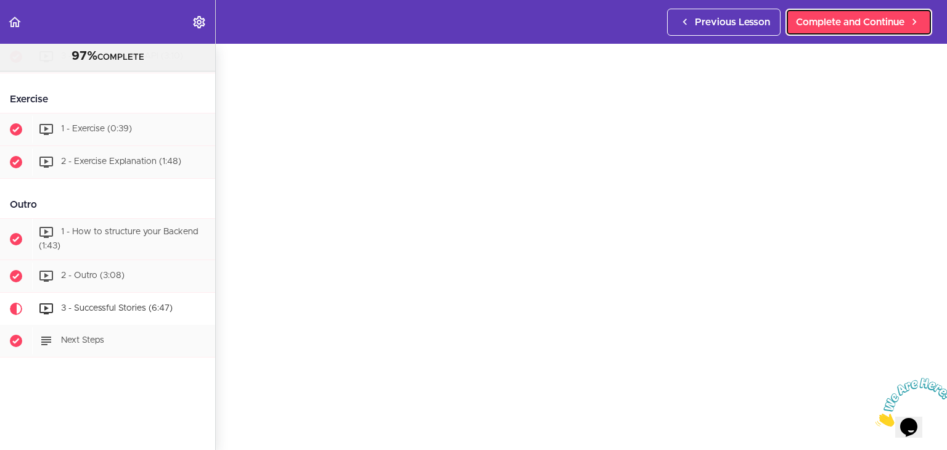
scroll to position [42, 0]
click at [835, 32] on link "Complete and Continue" at bounding box center [859, 22] width 147 height 27
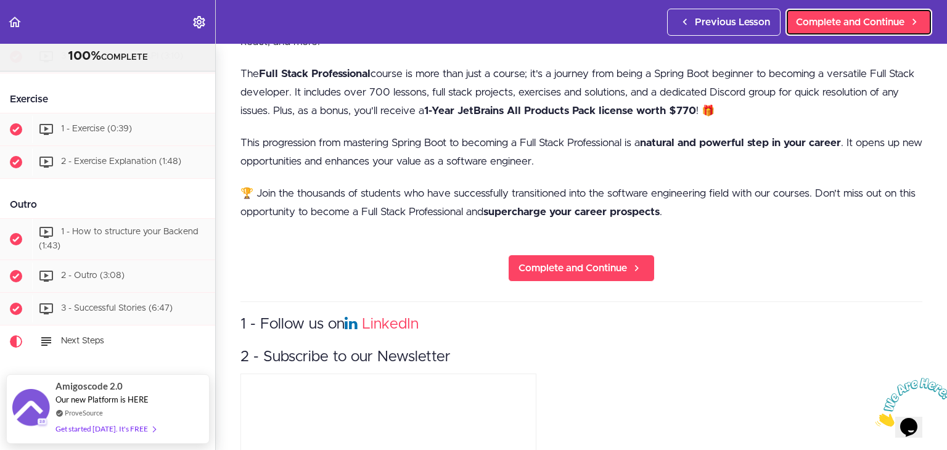
scroll to position [459, 0]
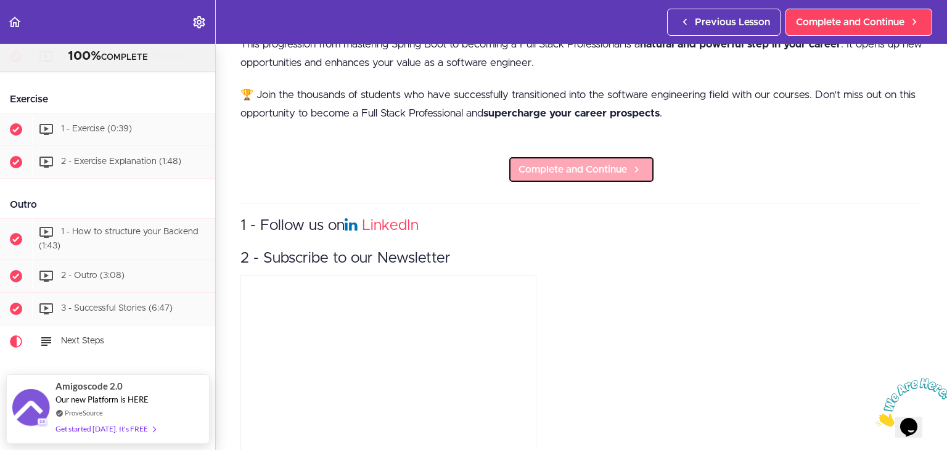
click at [636, 168] on icon at bounding box center [637, 169] width 15 height 13
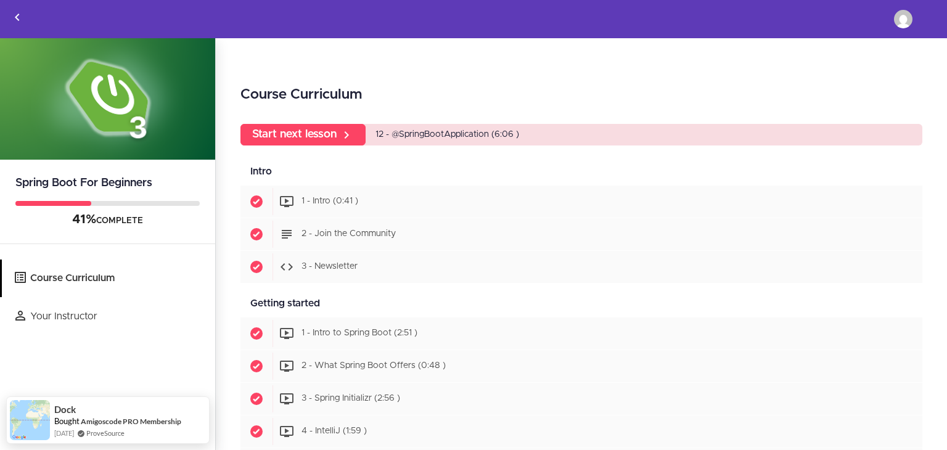
click at [442, 138] on span "12 - @SpringBootApplication (6:06 )" at bounding box center [448, 134] width 144 height 9
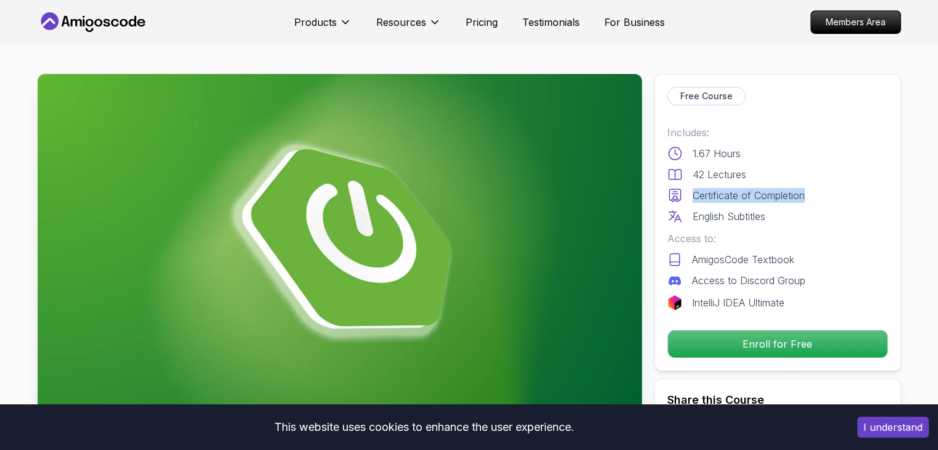
drag, startPoint x: 690, startPoint y: 193, endPoint x: 829, endPoint y: 184, distance: 139.7
click at [829, 184] on div "Includes: 1.67 Hours 42 Lectures Certificate of Completion English Subtitles" at bounding box center [777, 174] width 221 height 99
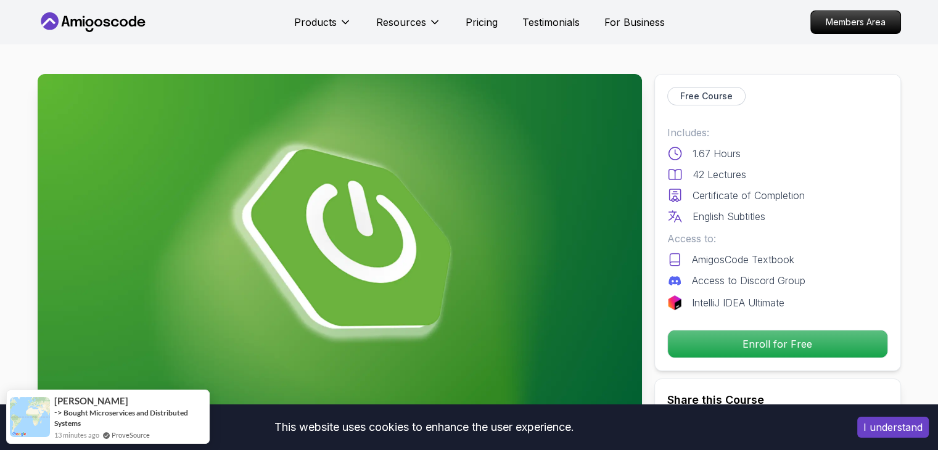
click at [751, 218] on p "English Subtitles" at bounding box center [729, 216] width 73 height 15
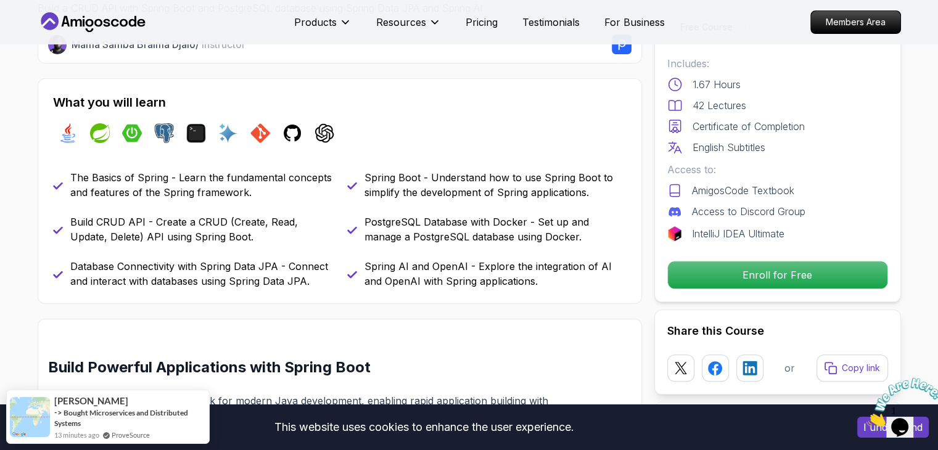
scroll to position [461, 0]
click at [737, 369] on link at bounding box center [749, 368] width 28 height 28
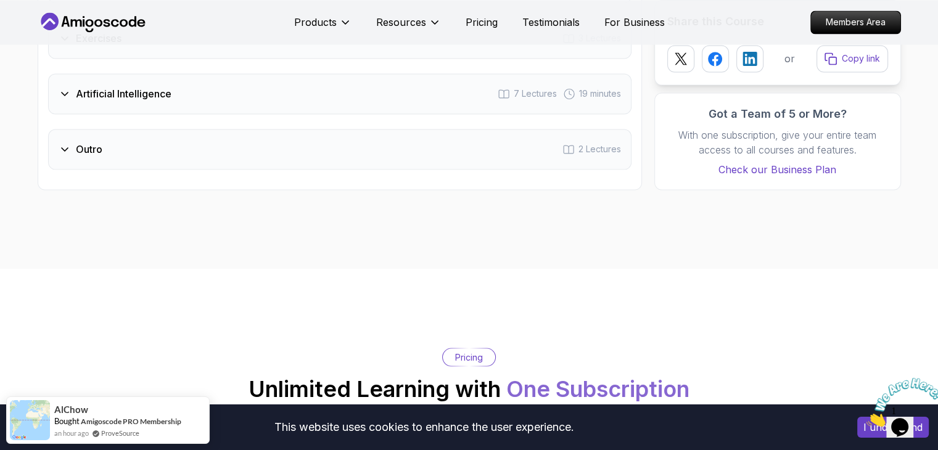
scroll to position [2163, 0]
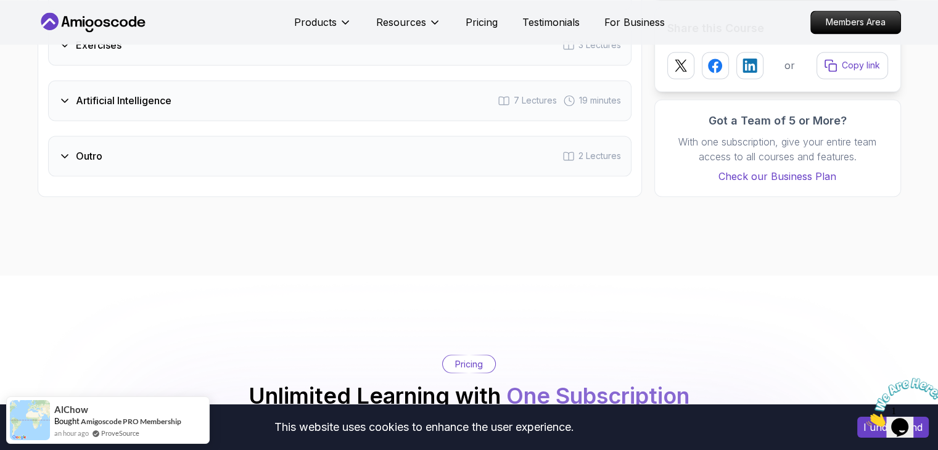
click at [62, 150] on icon at bounding box center [65, 156] width 12 height 12
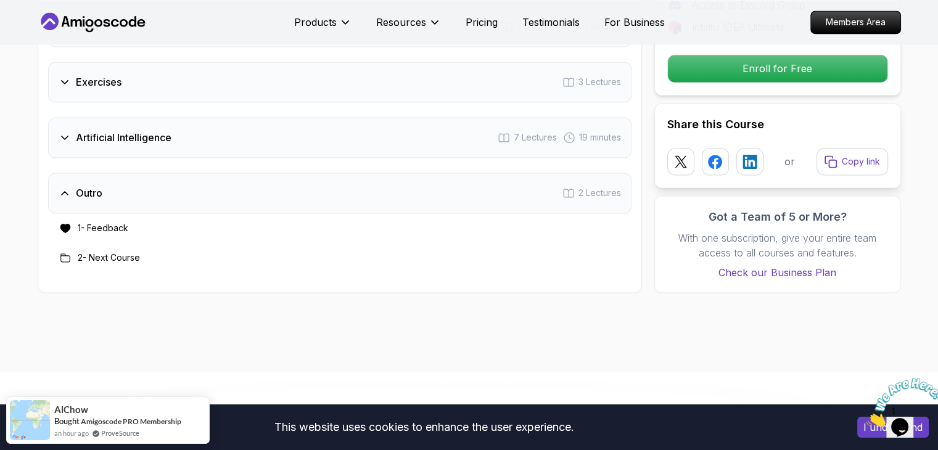
scroll to position [2067, 0]
click at [68, 131] on icon at bounding box center [65, 137] width 12 height 12
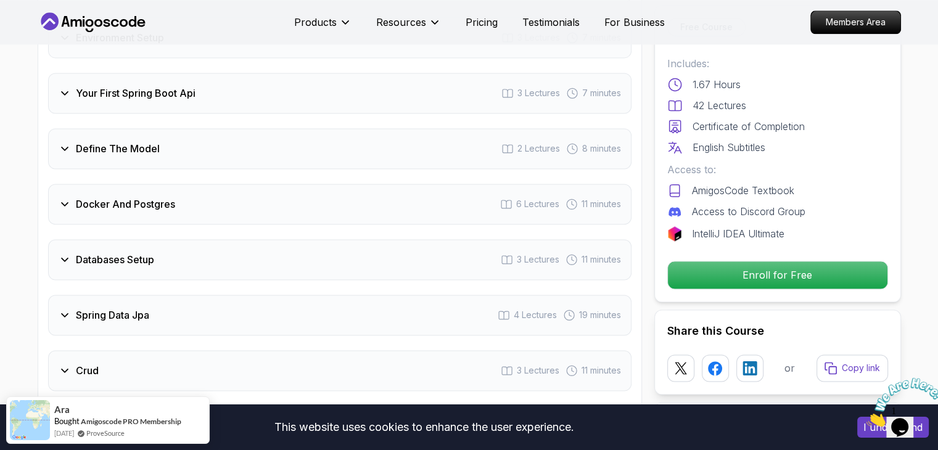
scroll to position [1724, 0]
click at [64, 308] on icon at bounding box center [65, 314] width 12 height 12
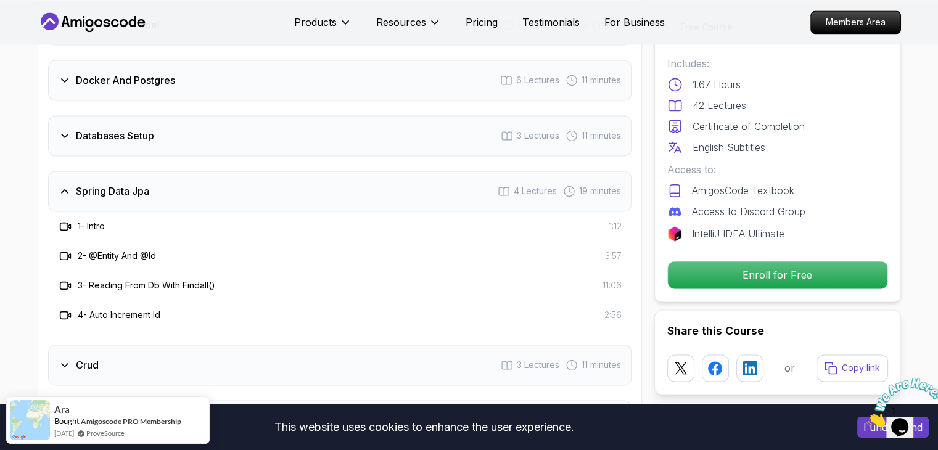
scroll to position [1853, 0]
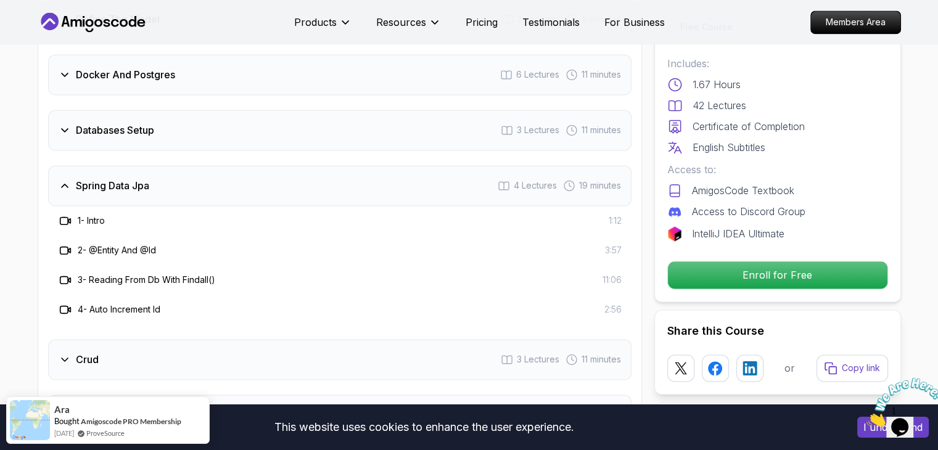
click at [62, 353] on icon at bounding box center [65, 359] width 12 height 12
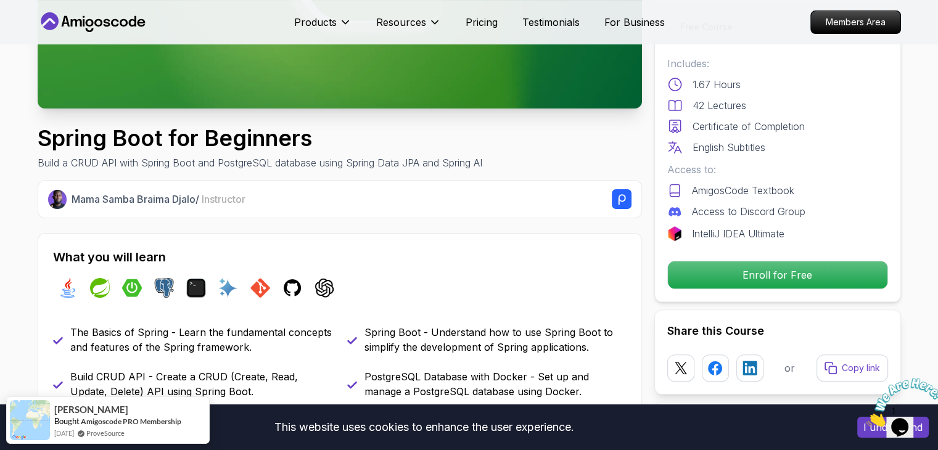
scroll to position [0, 0]
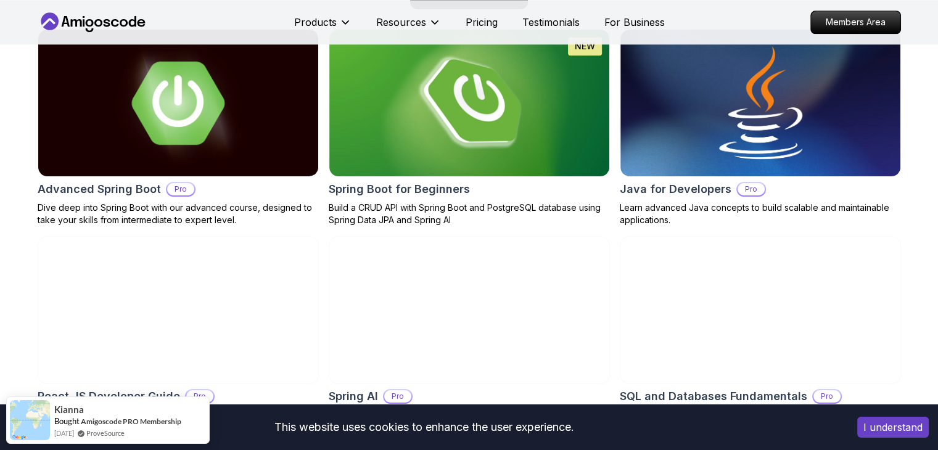
scroll to position [1344, 0]
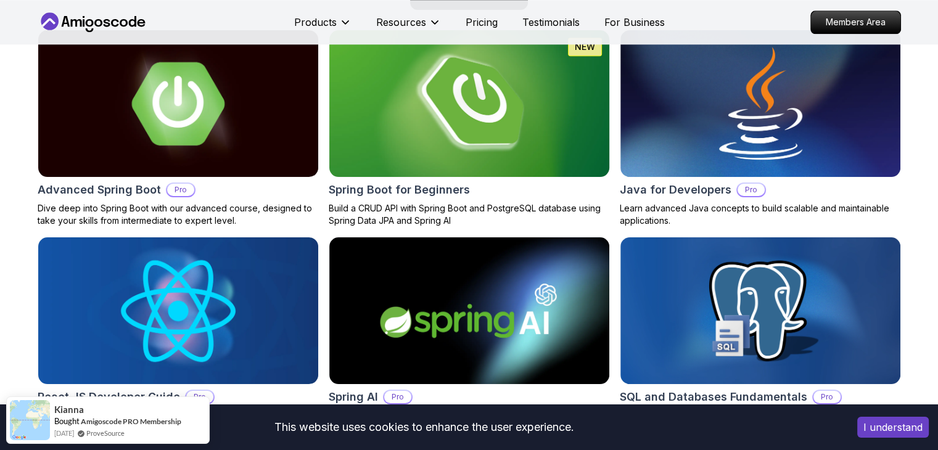
click at [461, 175] on img at bounding box center [469, 104] width 294 height 154
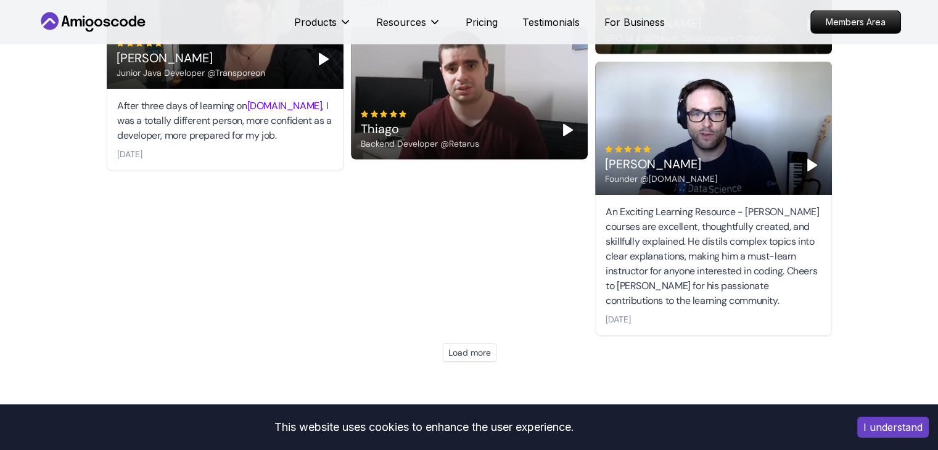
scroll to position [3905, 0]
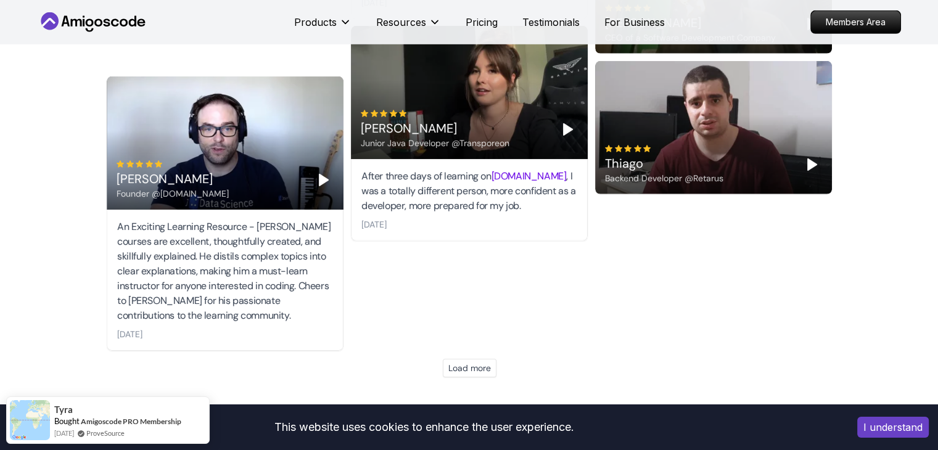
click at [475, 359] on button "Load more" at bounding box center [470, 368] width 54 height 19
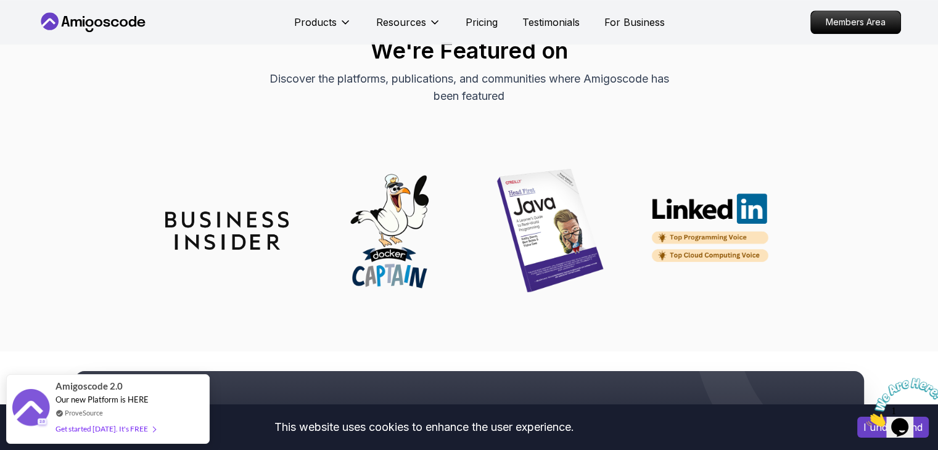
scroll to position [0, 0]
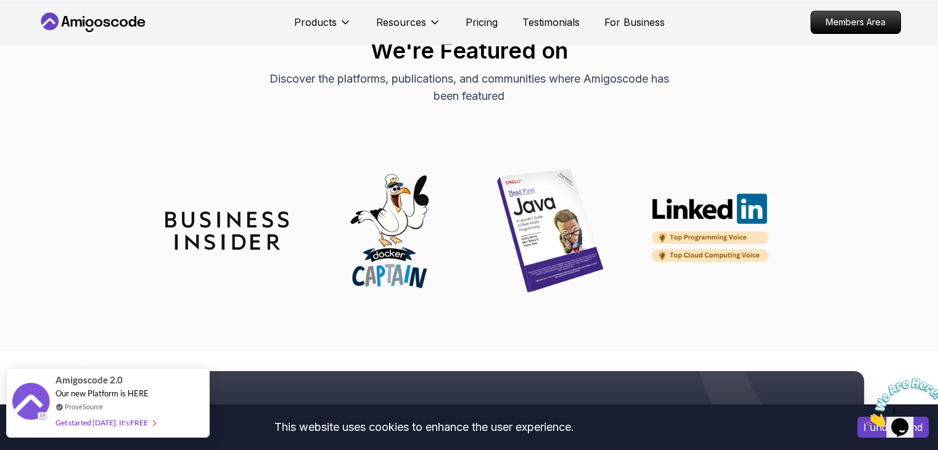
click at [131, 418] on div "Get started [DATE]. It's FREE" at bounding box center [106, 423] width 100 height 14
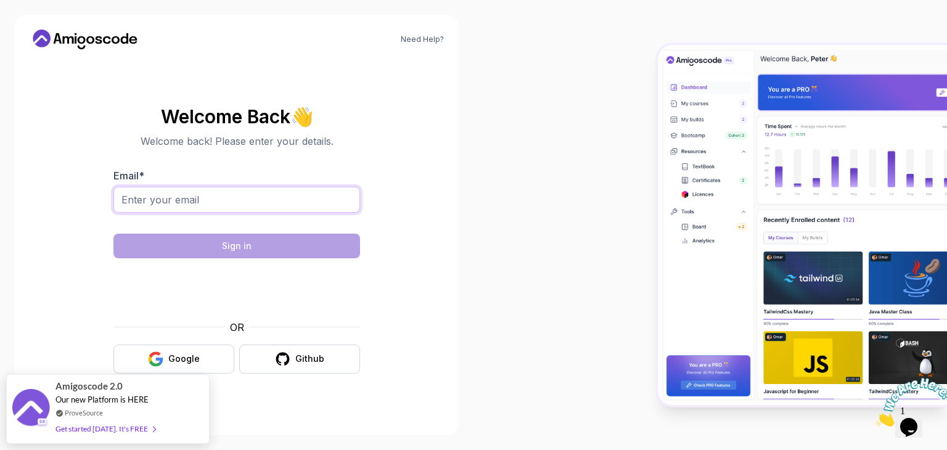
click at [274, 208] on input "Email *" at bounding box center [236, 200] width 247 height 26
type input "[EMAIL_ADDRESS][DOMAIN_NAME]"
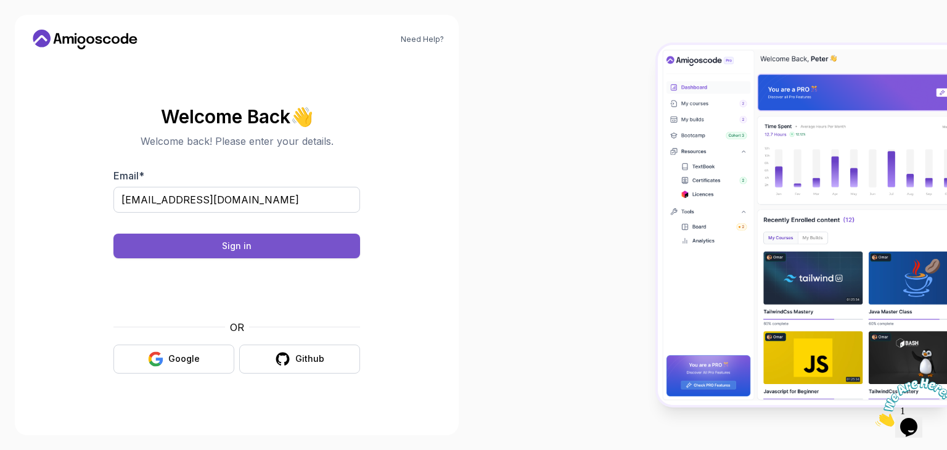
click at [294, 236] on button "Sign in" at bounding box center [236, 246] width 247 height 25
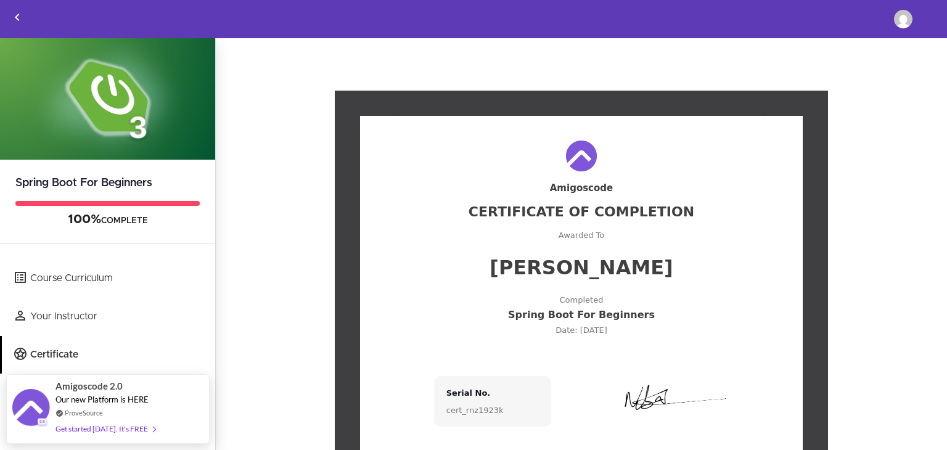
scroll to position [63, 0]
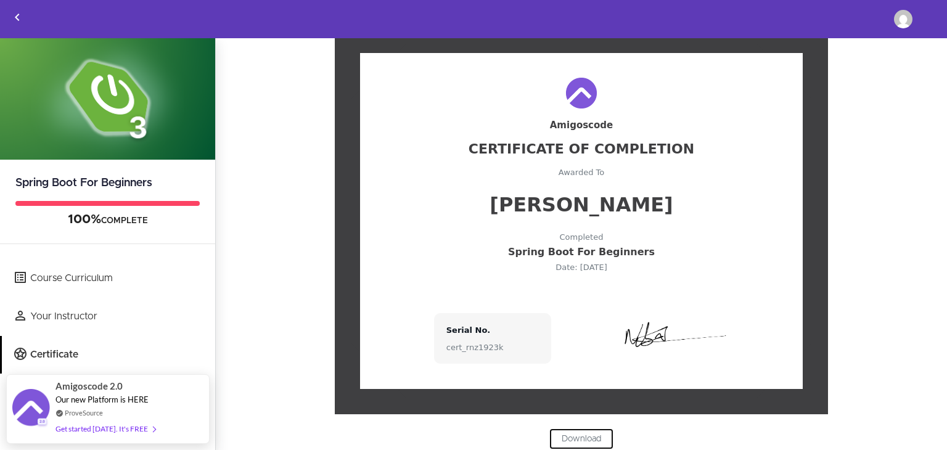
click at [562, 437] on link "Download" at bounding box center [581, 439] width 64 height 21
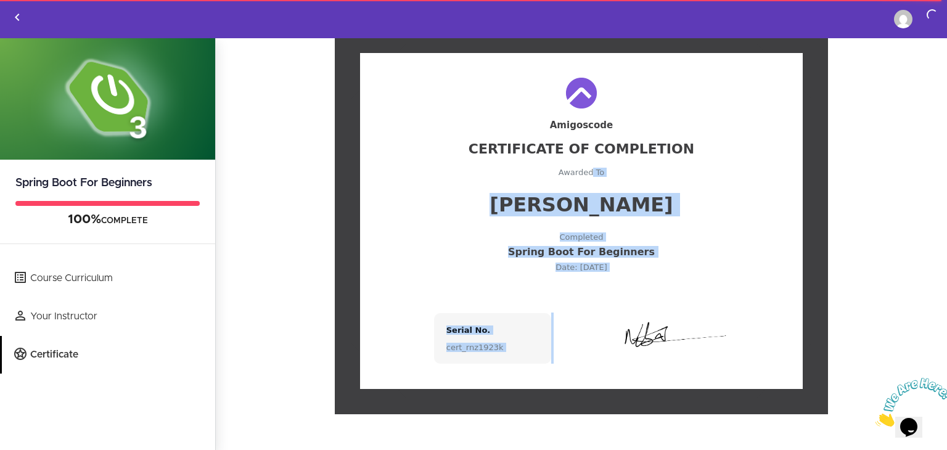
drag, startPoint x: 444, startPoint y: 165, endPoint x: 628, endPoint y: 309, distance: 233.3
click at [628, 309] on div "Amigoscode Certificate Of Completion Awarded To Manjunath G K Completed Spring …" at bounding box center [581, 221] width 443 height 336
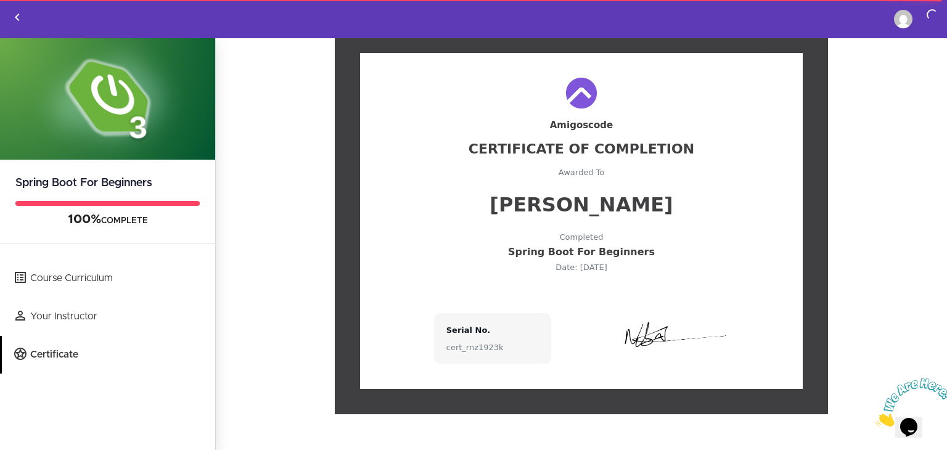
drag, startPoint x: 388, startPoint y: 108, endPoint x: 421, endPoint y: 92, distance: 36.4
click at [421, 92] on div "Amigoscode Certificate Of Completion Awarded To Manjunath G K Completed Spring …" at bounding box center [581, 221] width 443 height 336
click at [421, 92] on div at bounding box center [581, 93] width 393 height 31
drag, startPoint x: 421, startPoint y: 92, endPoint x: 425, endPoint y: 72, distance: 20.8
click at [425, 72] on div "Amigoscode Certificate Of Completion Awarded To Manjunath G K Completed Spring …" at bounding box center [581, 221] width 443 height 336
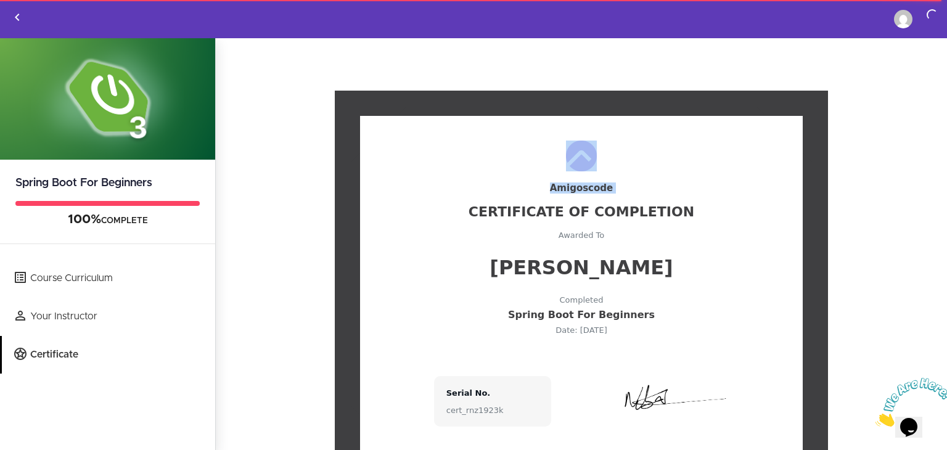
drag, startPoint x: 480, startPoint y: 145, endPoint x: 473, endPoint y: 159, distance: 15.7
click at [473, 159] on div "Amigoscode Certificate Of Completion Awarded To Manjunath G K Completed Spring …" at bounding box center [581, 284] width 443 height 336
drag, startPoint x: 516, startPoint y: 251, endPoint x: 525, endPoint y: 213, distance: 39.5
click at [525, 213] on div "Amigoscode Certificate Of Completion Awarded To Manjunath G K Completed Spring …" at bounding box center [581, 284] width 443 height 336
click at [425, 163] on div at bounding box center [581, 156] width 393 height 31
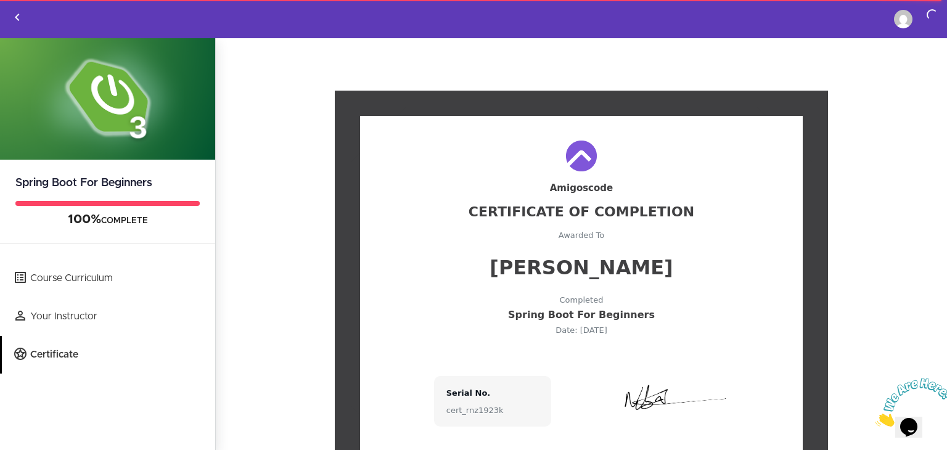
drag, startPoint x: 425, startPoint y: 163, endPoint x: 476, endPoint y: 136, distance: 57.6
click at [476, 136] on div "Amigoscode Certificate Of Completion Awarded To Manjunath G K Completed Spring …" at bounding box center [581, 284] width 443 height 336
drag, startPoint x: 476, startPoint y: 136, endPoint x: 460, endPoint y: 141, distance: 16.8
click at [460, 141] on div "Amigoscode Certificate Of Completion Awarded To Manjunath G K Completed Spring …" at bounding box center [581, 284] width 443 height 336
drag, startPoint x: 372, startPoint y: 147, endPoint x: 465, endPoint y: 211, distance: 112.2
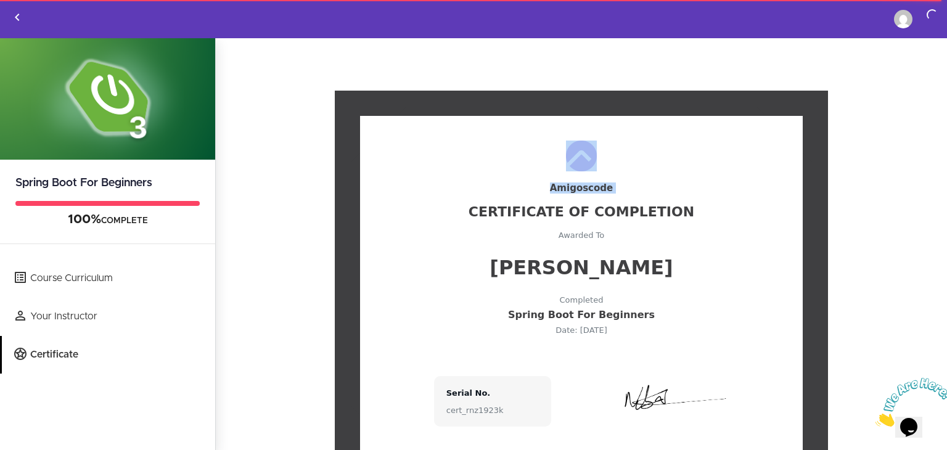
click at [465, 211] on div "Amigoscode Certificate Of Completion Awarded To Manjunath G K Completed Spring …" at bounding box center [581, 284] width 443 height 336
click at [465, 211] on div "Certificate Of Completion" at bounding box center [581, 212] width 393 height 14
drag, startPoint x: 461, startPoint y: 305, endPoint x: 439, endPoint y: 329, distance: 32.7
click at [439, 329] on div "Amigoscode Certificate Of Completion Awarded To Manjunath G K Completed Spring …" at bounding box center [581, 284] width 443 height 336
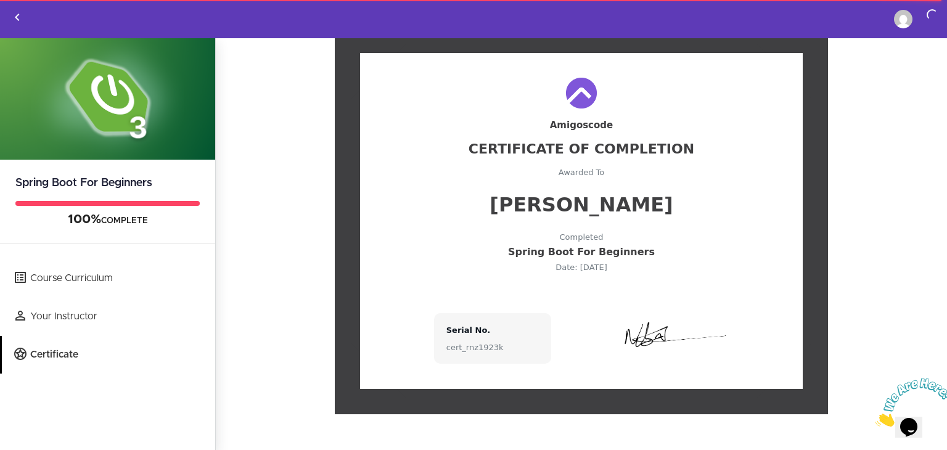
drag, startPoint x: 570, startPoint y: 321, endPoint x: 582, endPoint y: 357, distance: 37.8
click at [582, 357] on div "Serial No. cert_rnz1923k" at bounding box center [581, 338] width 295 height 51
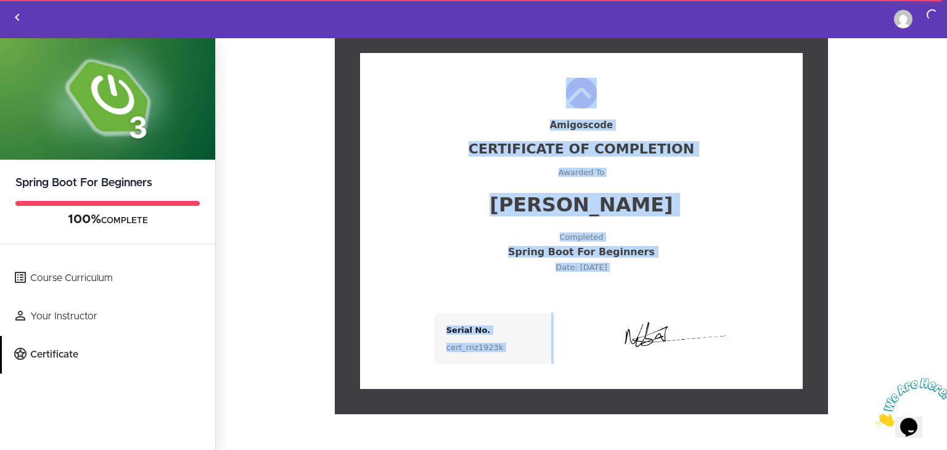
scroll to position [52, 0]
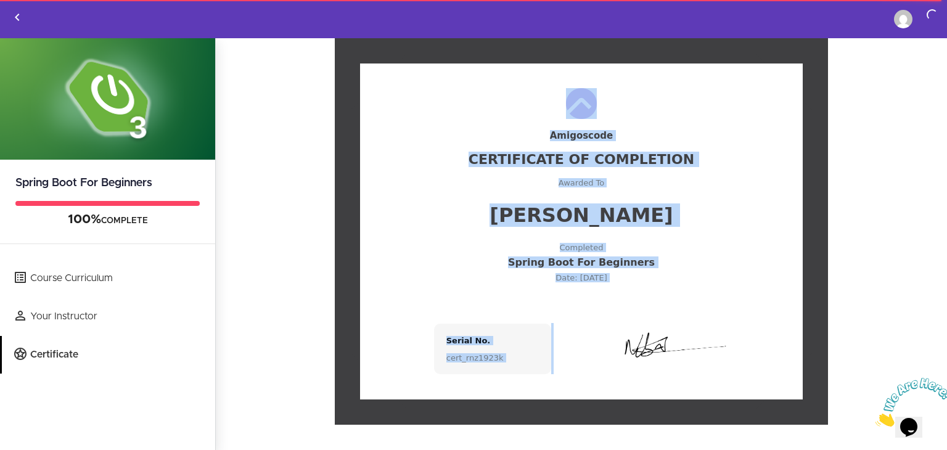
drag, startPoint x: 661, startPoint y: 274, endPoint x: 671, endPoint y: 245, distance: 30.6
click at [671, 245] on div "Amigoscode Certificate Of Completion Awarded To Manjunath G K Completed Spring …" at bounding box center [581, 232] width 443 height 336
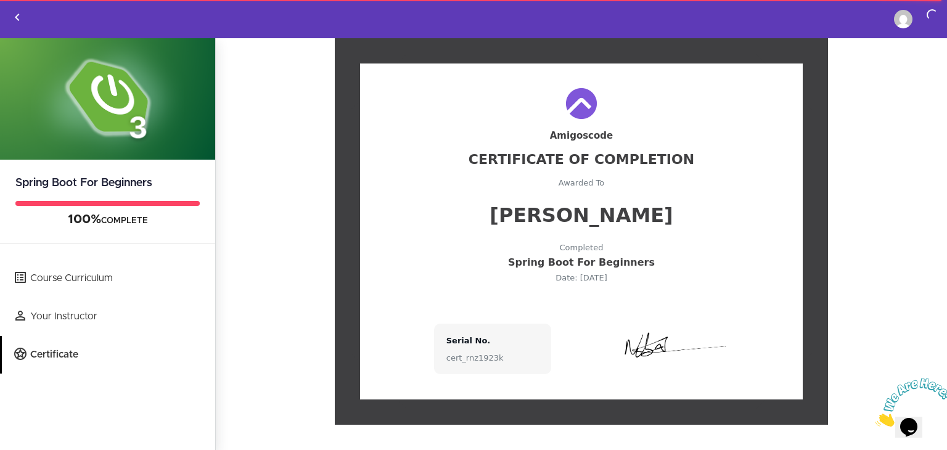
click at [691, 286] on div "Amigoscode Certificate Of Completion Awarded To Manjunath G K Completed Spring …" at bounding box center [581, 232] width 443 height 336
drag, startPoint x: 691, startPoint y: 286, endPoint x: 731, endPoint y: 257, distance: 48.6
click at [731, 257] on div "Amigoscode Certificate Of Completion Awarded To Manjunath G K Completed Spring …" at bounding box center [581, 232] width 443 height 336
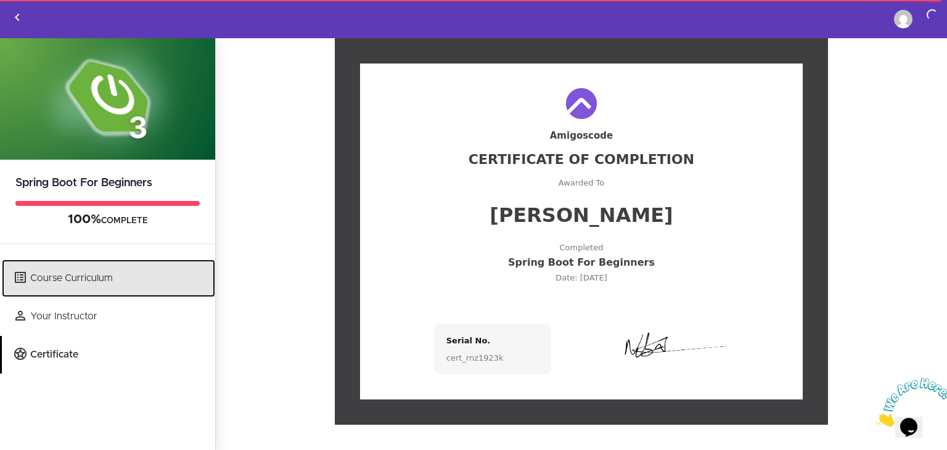
click at [74, 278] on link "Course Curriculum" at bounding box center [108, 279] width 213 height 38
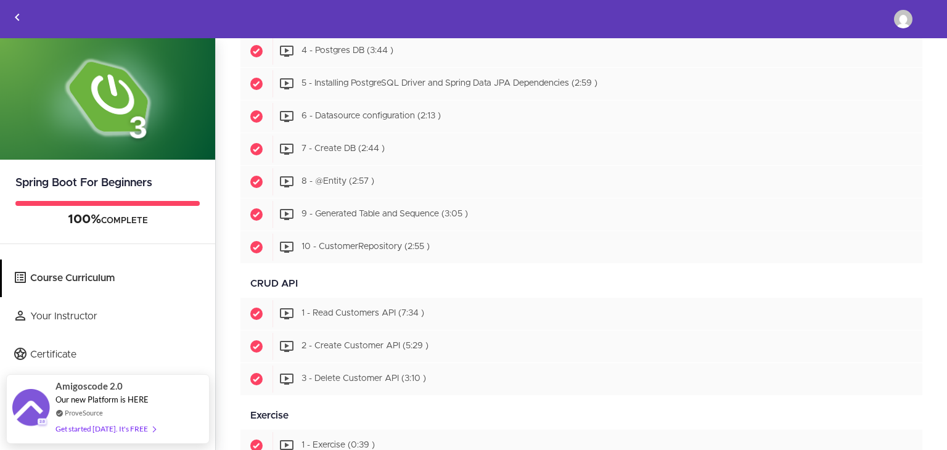
scroll to position [1126, 0]
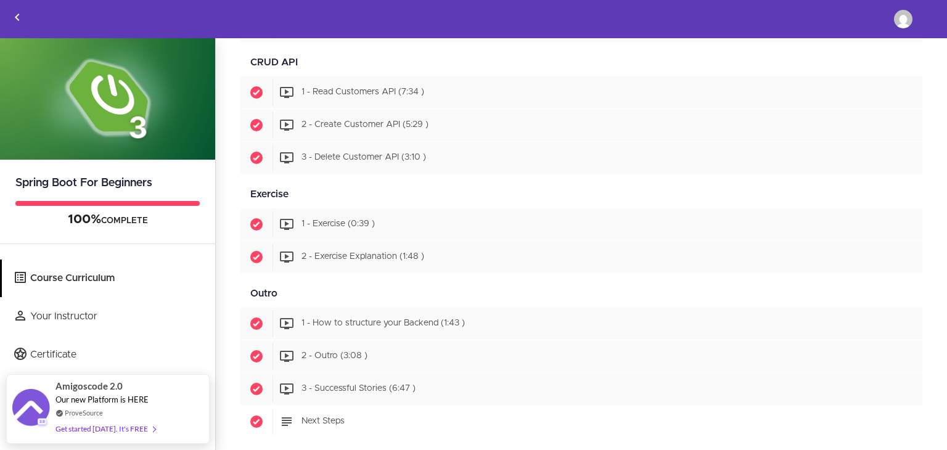
drag, startPoint x: 245, startPoint y: 64, endPoint x: 469, endPoint y: 406, distance: 409.0
copy div "Intro Available in days days after you enroll Start 1 - Intro (0:41 ) Start 2 -…"
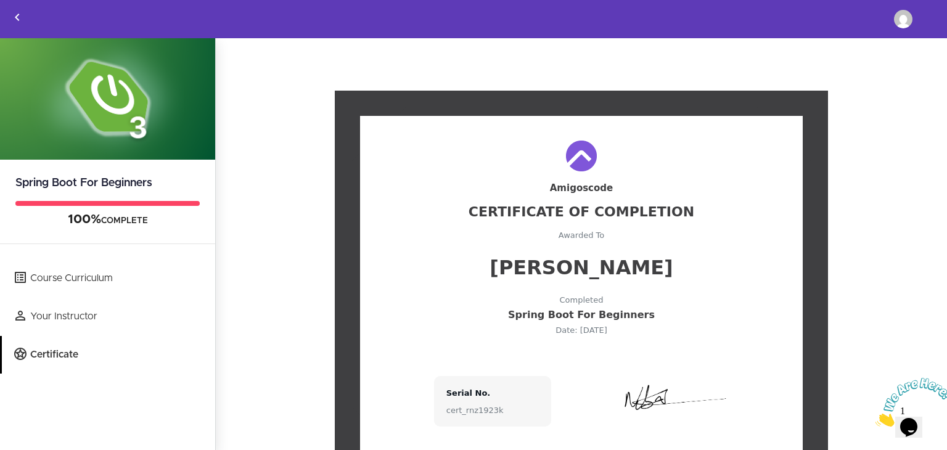
scroll to position [63, 0]
